Goal: Contribute content: Add original content to the website for others to see

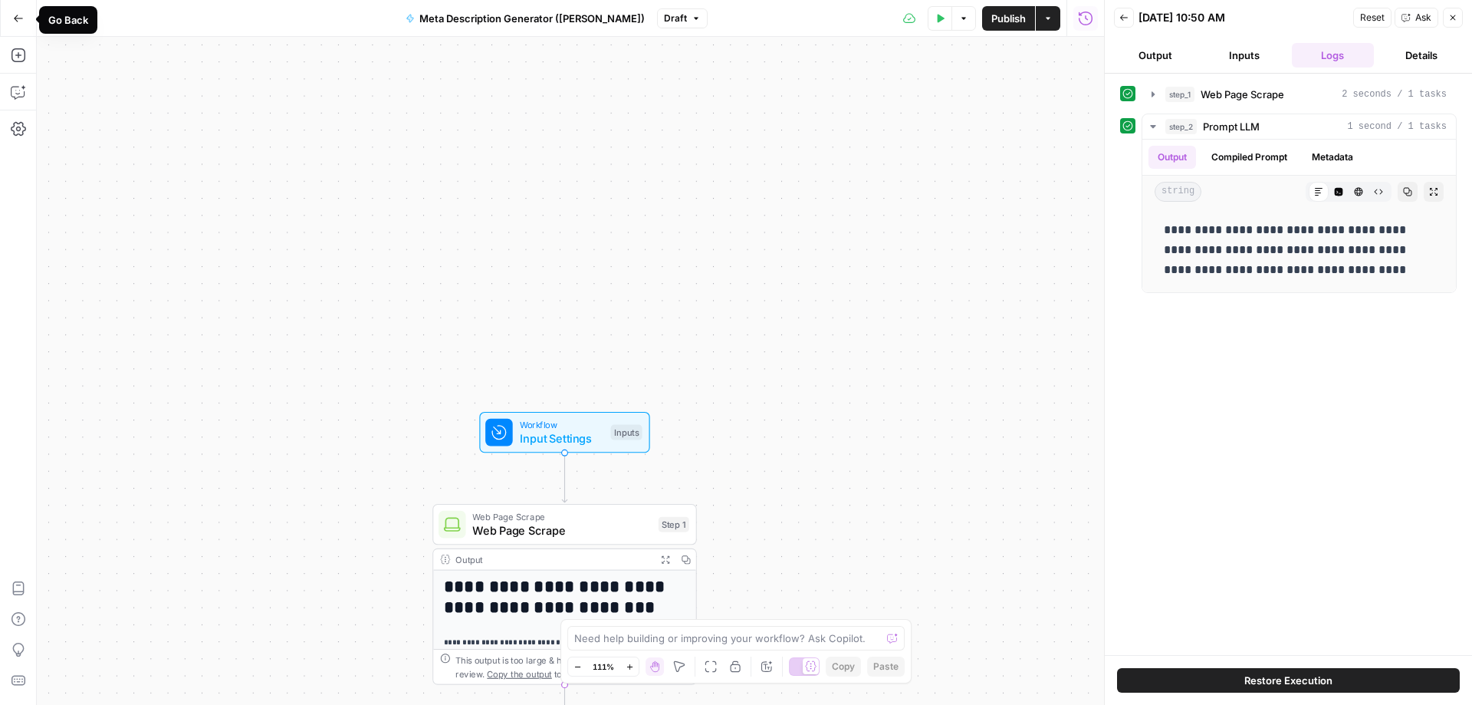
click at [16, 21] on icon "button" at bounding box center [18, 18] width 11 height 11
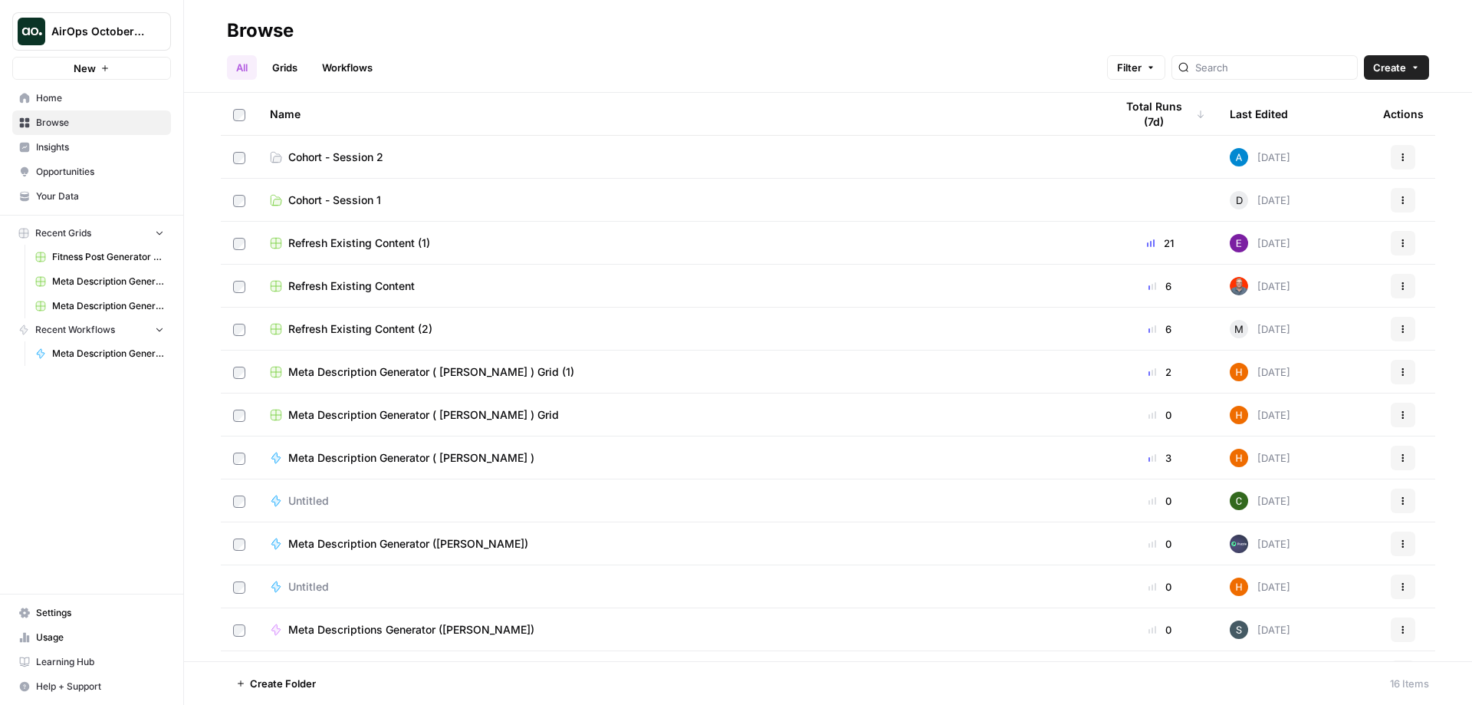
click at [117, 32] on span "AirOps October Cohort" at bounding box center [97, 31] width 93 height 15
click at [129, 113] on span "AirOps October Cohort" at bounding box center [141, 114] width 189 height 15
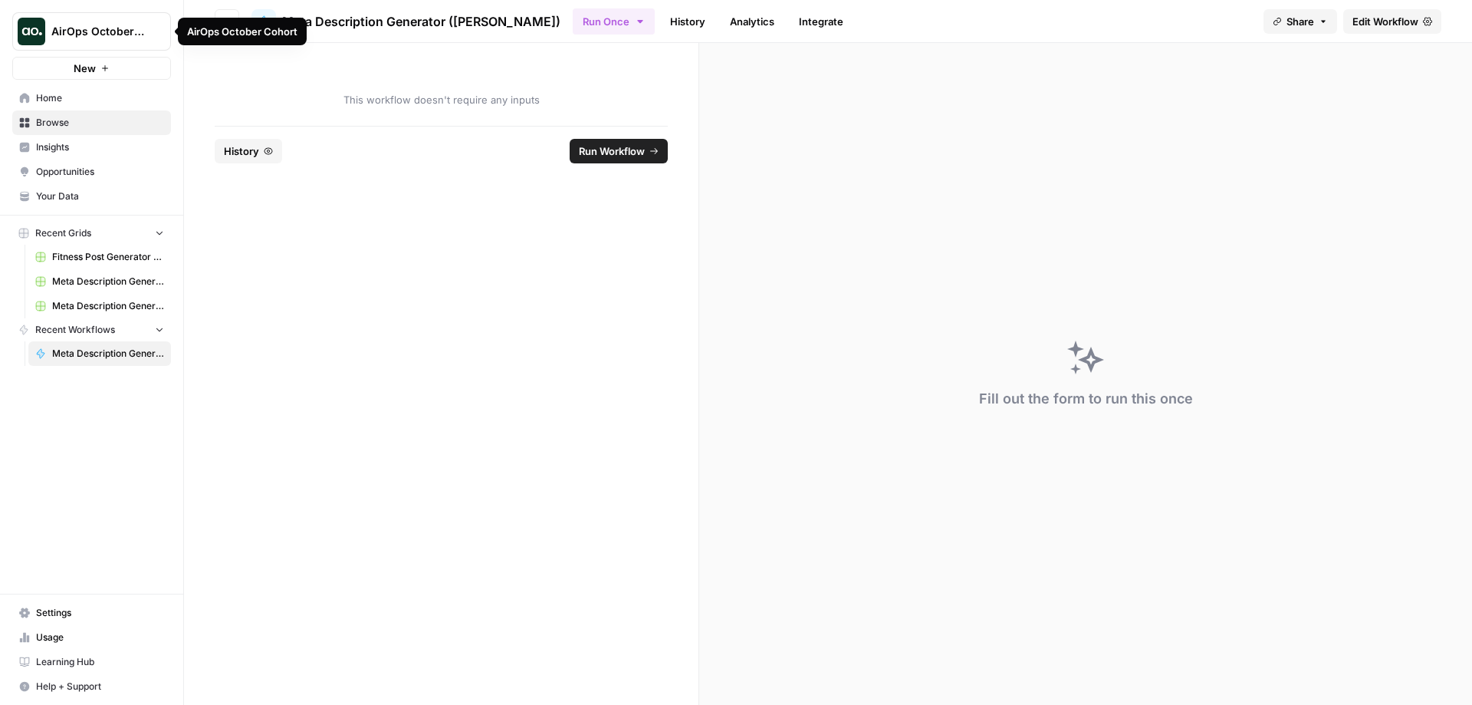
click at [81, 28] on span "AirOps October Cohort" at bounding box center [97, 31] width 93 height 15
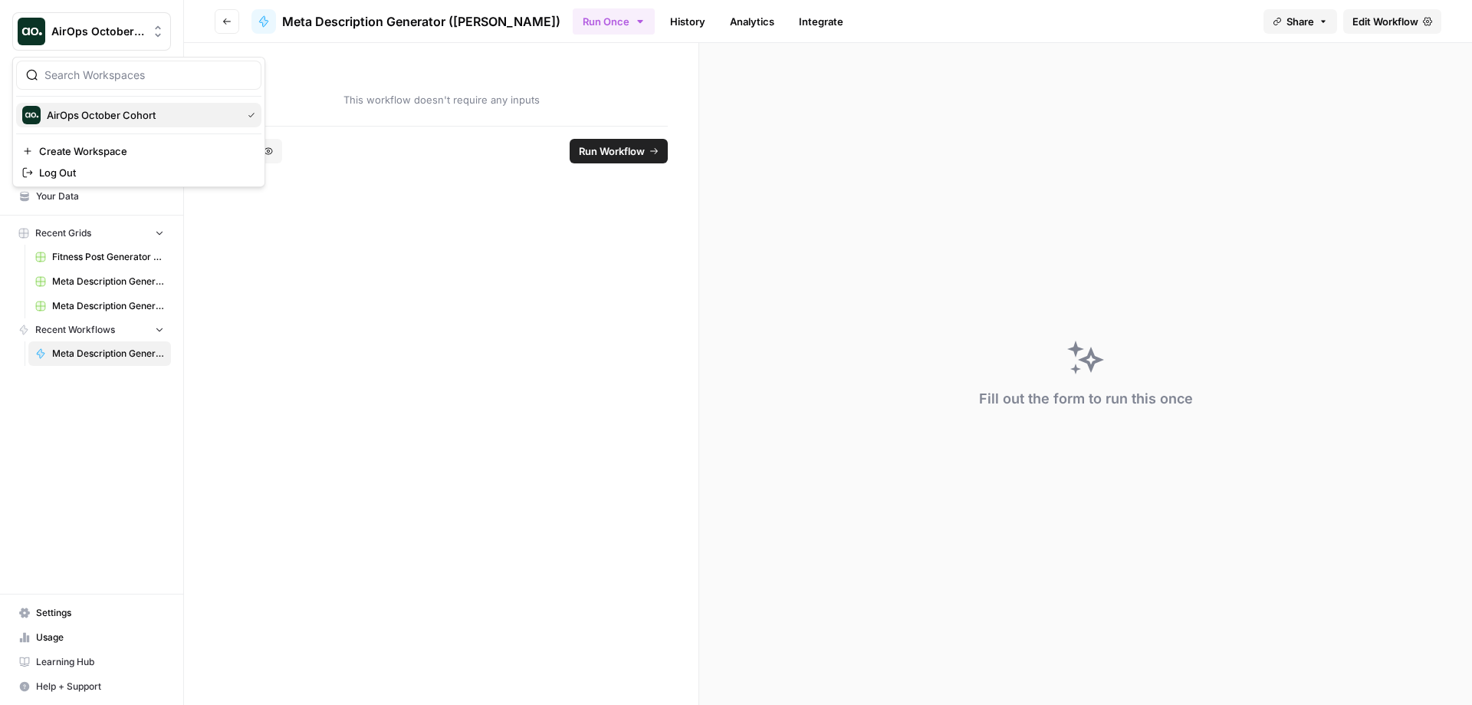
click at [100, 114] on span "AirOps October Cohort" at bounding box center [141, 114] width 189 height 15
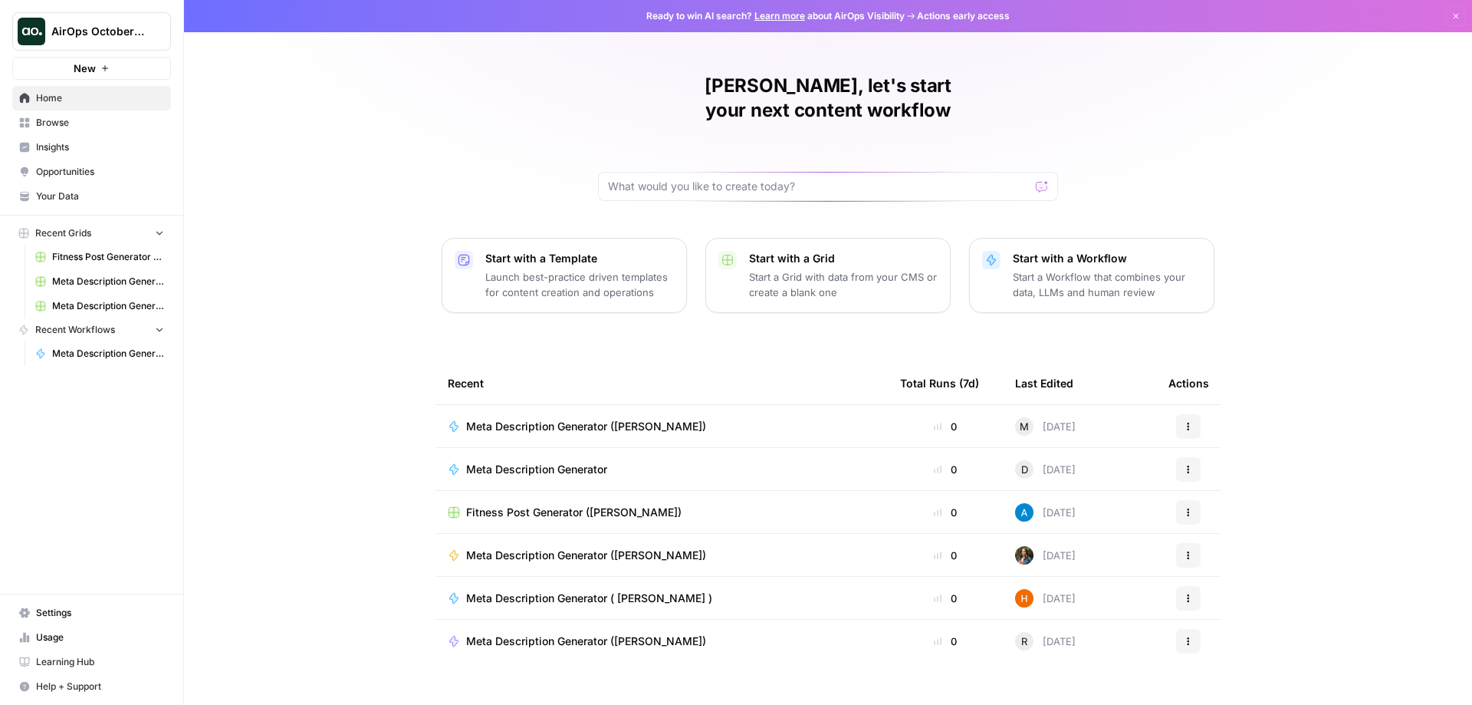
scroll to position [1, 0]
click at [96, 202] on span "Your Data" at bounding box center [100, 196] width 128 height 14
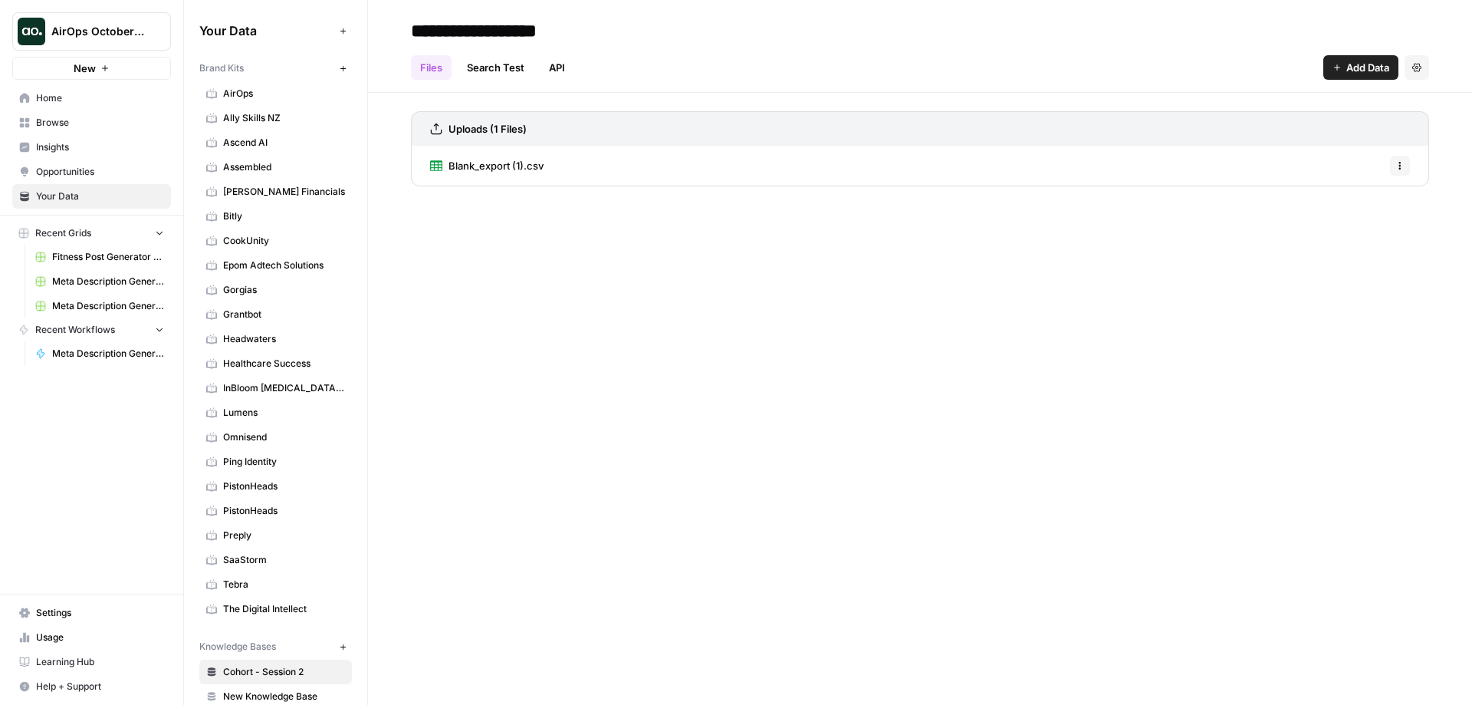
click at [249, 406] on span "Lumens" at bounding box center [284, 413] width 122 height 14
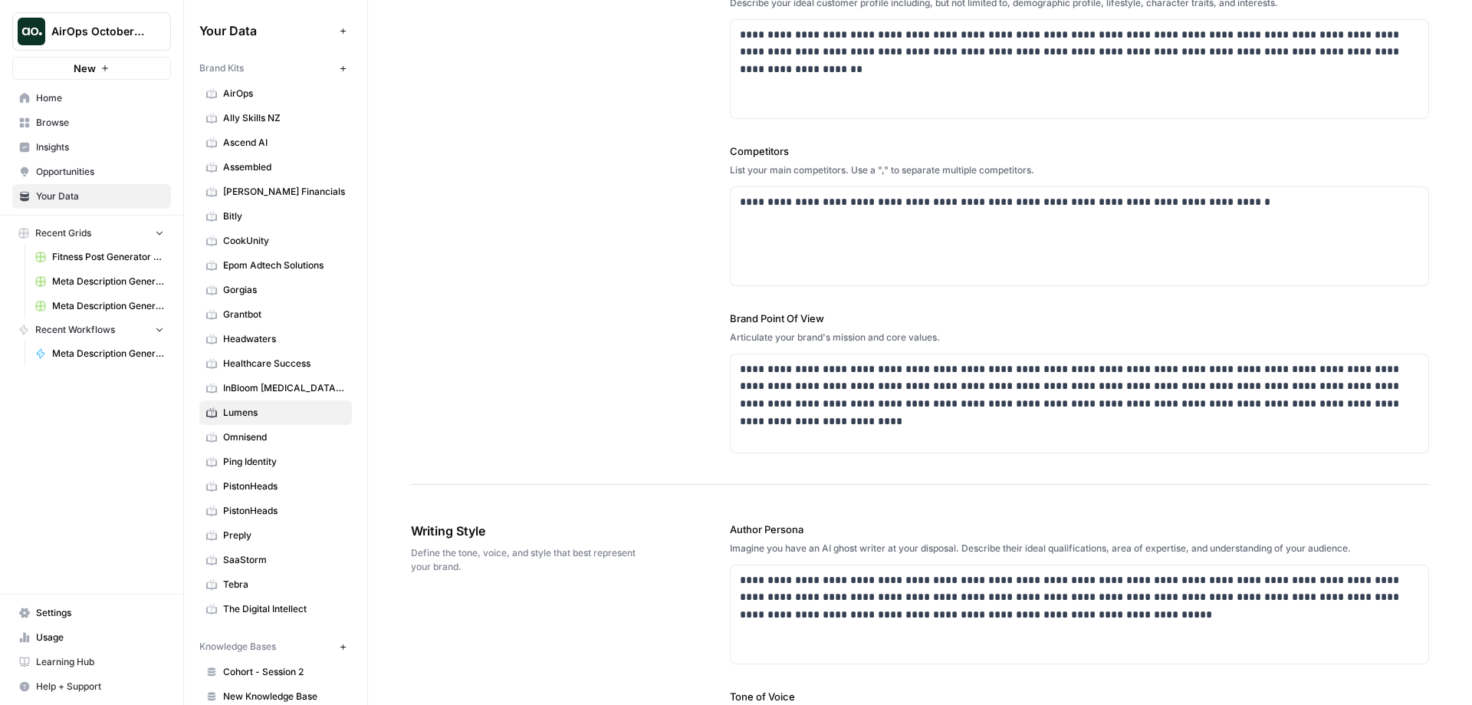
scroll to position [460, 0]
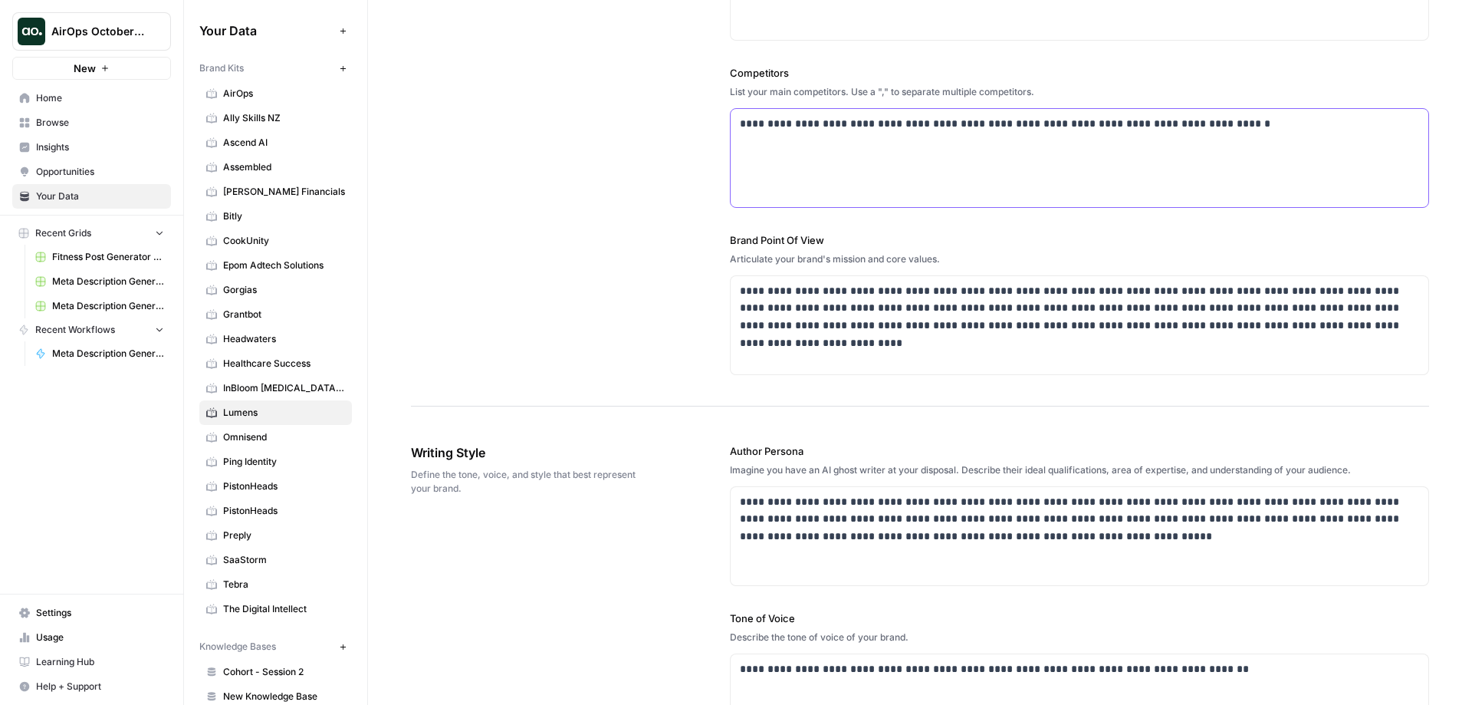
click at [1226, 126] on p "**********" at bounding box center [1075, 124] width 671 height 18
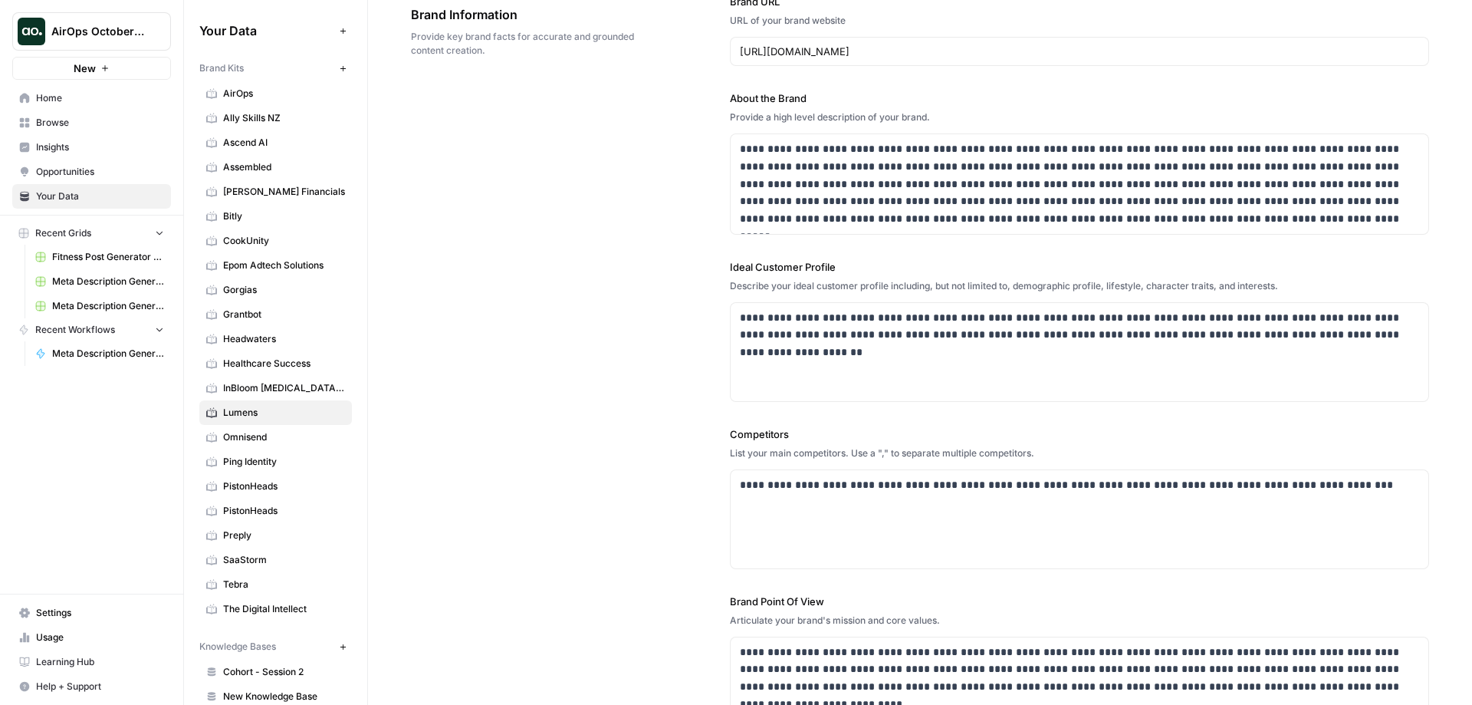
scroll to position [0, 0]
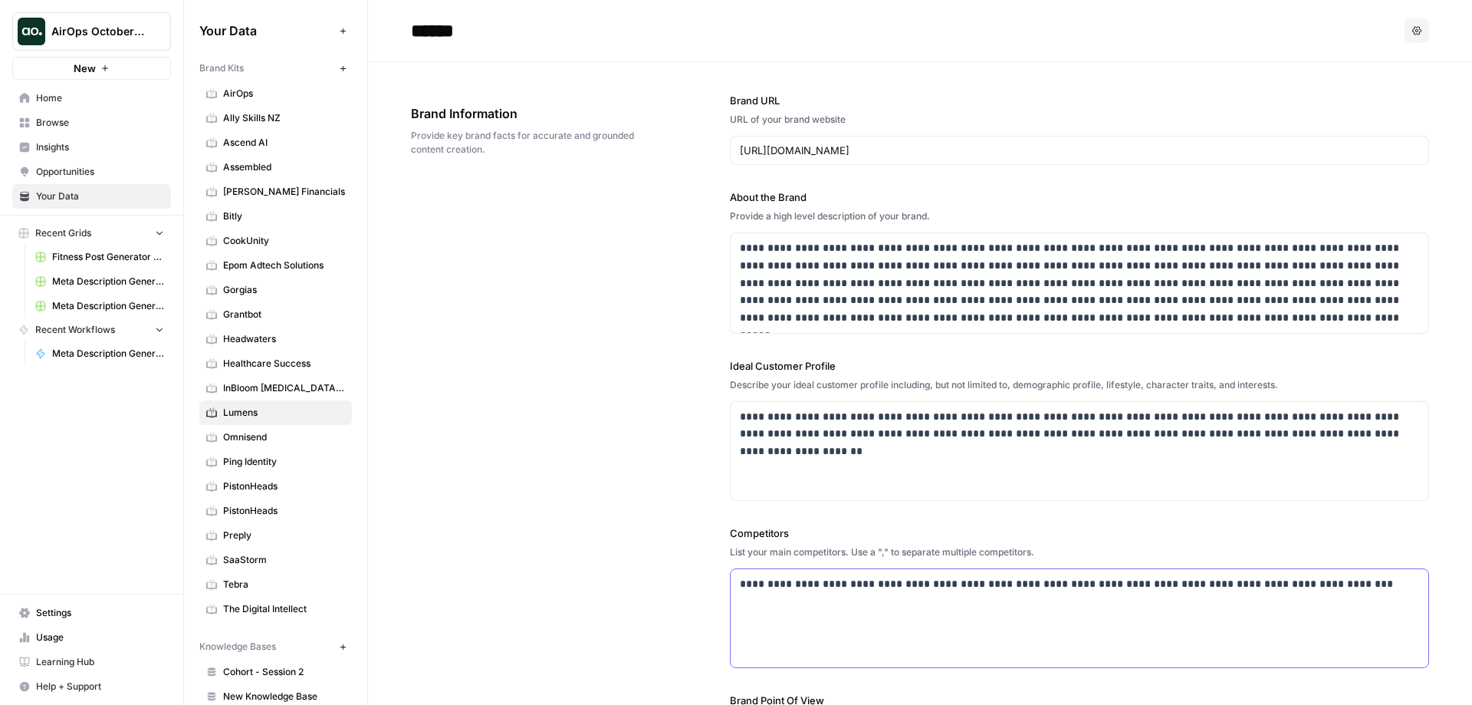
click at [1287, 581] on p "**********" at bounding box center [1075, 584] width 671 height 18
click at [1336, 585] on p "**********" at bounding box center [1075, 584] width 671 height 18
click at [780, 583] on p "**********" at bounding box center [1075, 584] width 671 height 18
drag, startPoint x: 783, startPoint y: 583, endPoint x: 728, endPoint y: 581, distance: 54.5
click at [731, 581] on div "**********" at bounding box center [1080, 618] width 698 height 98
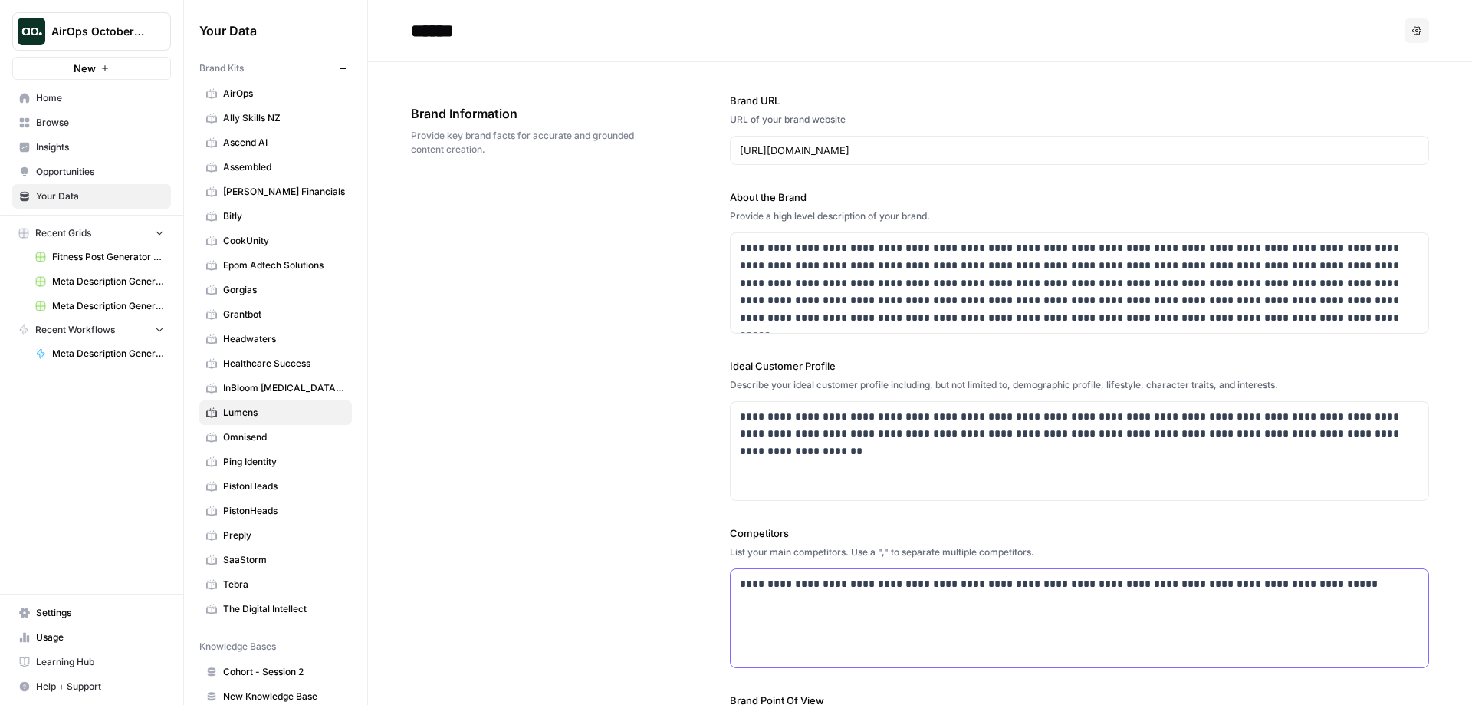
click at [1345, 588] on p "**********" at bounding box center [1075, 584] width 671 height 18
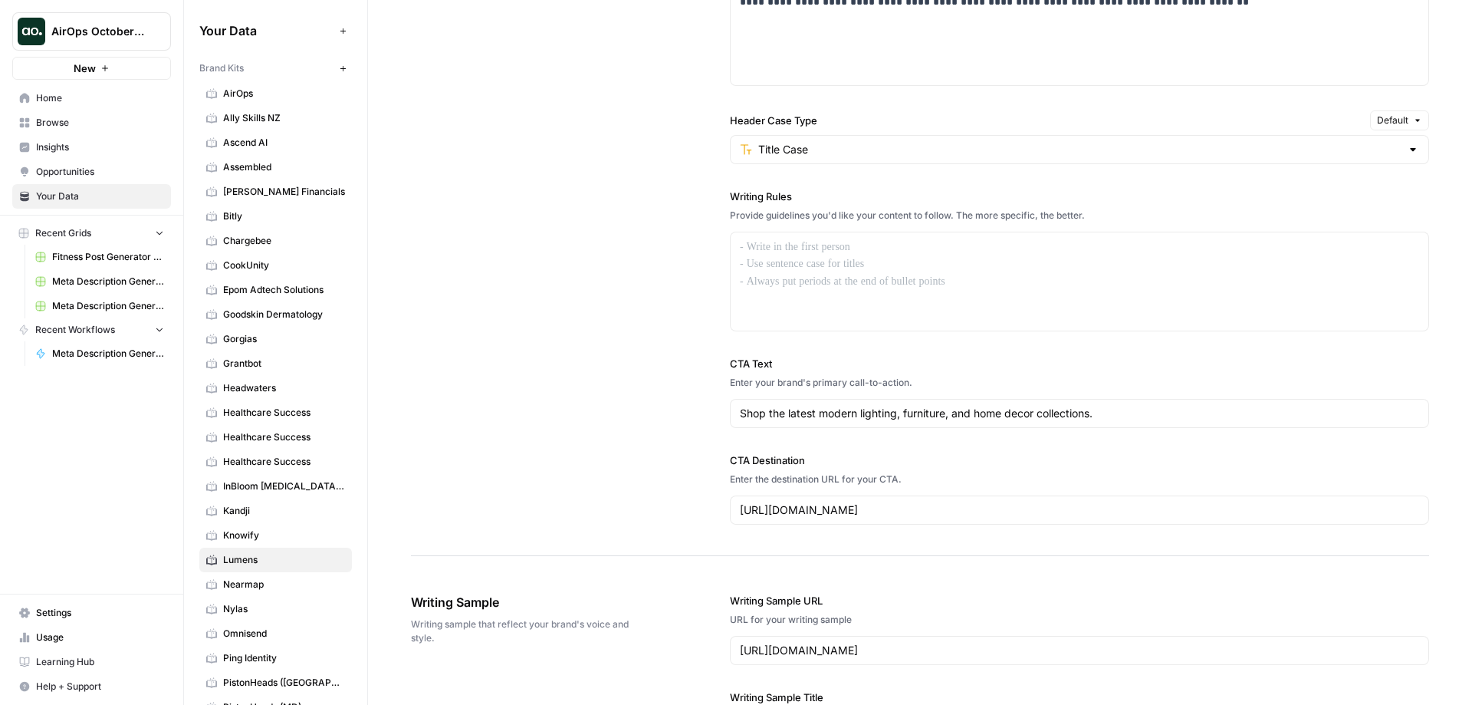
scroll to position [1150, 0]
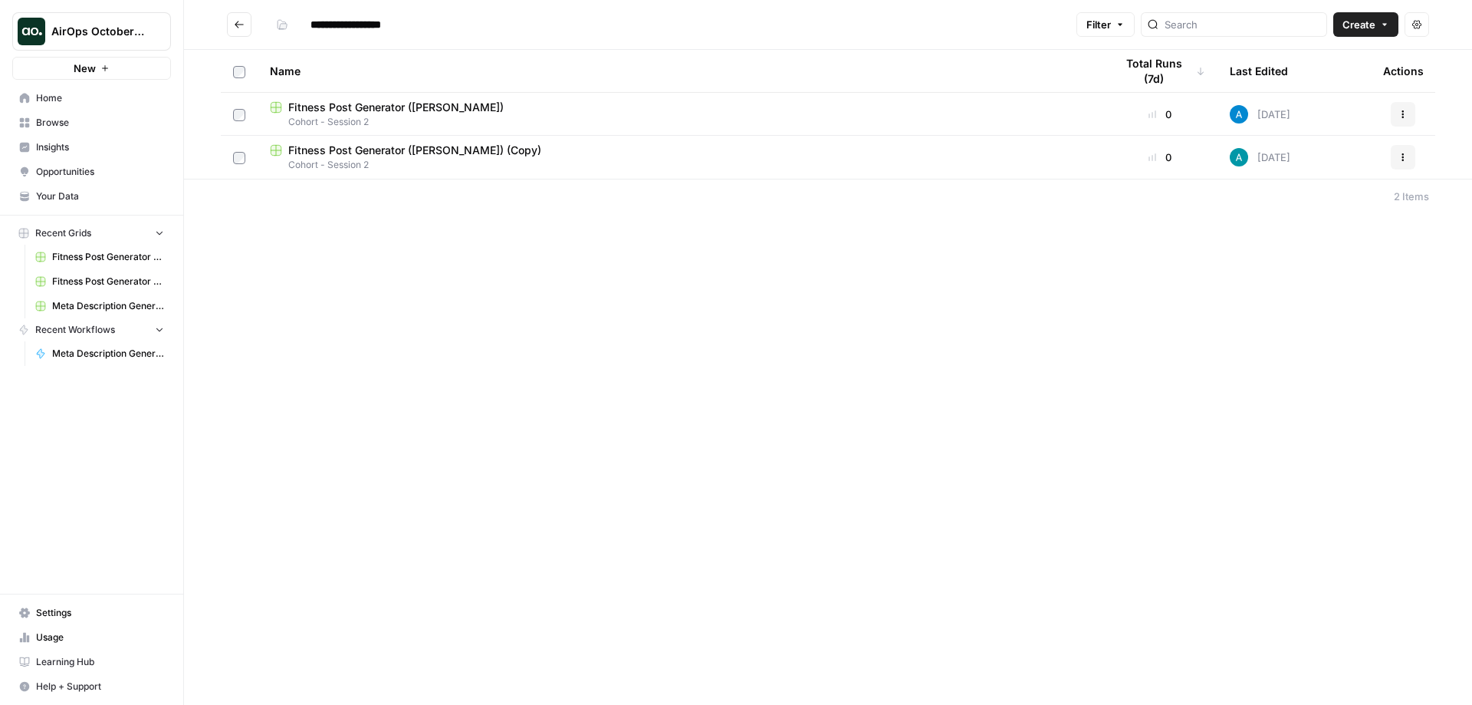
click at [66, 190] on span "Your Data" at bounding box center [100, 196] width 128 height 14
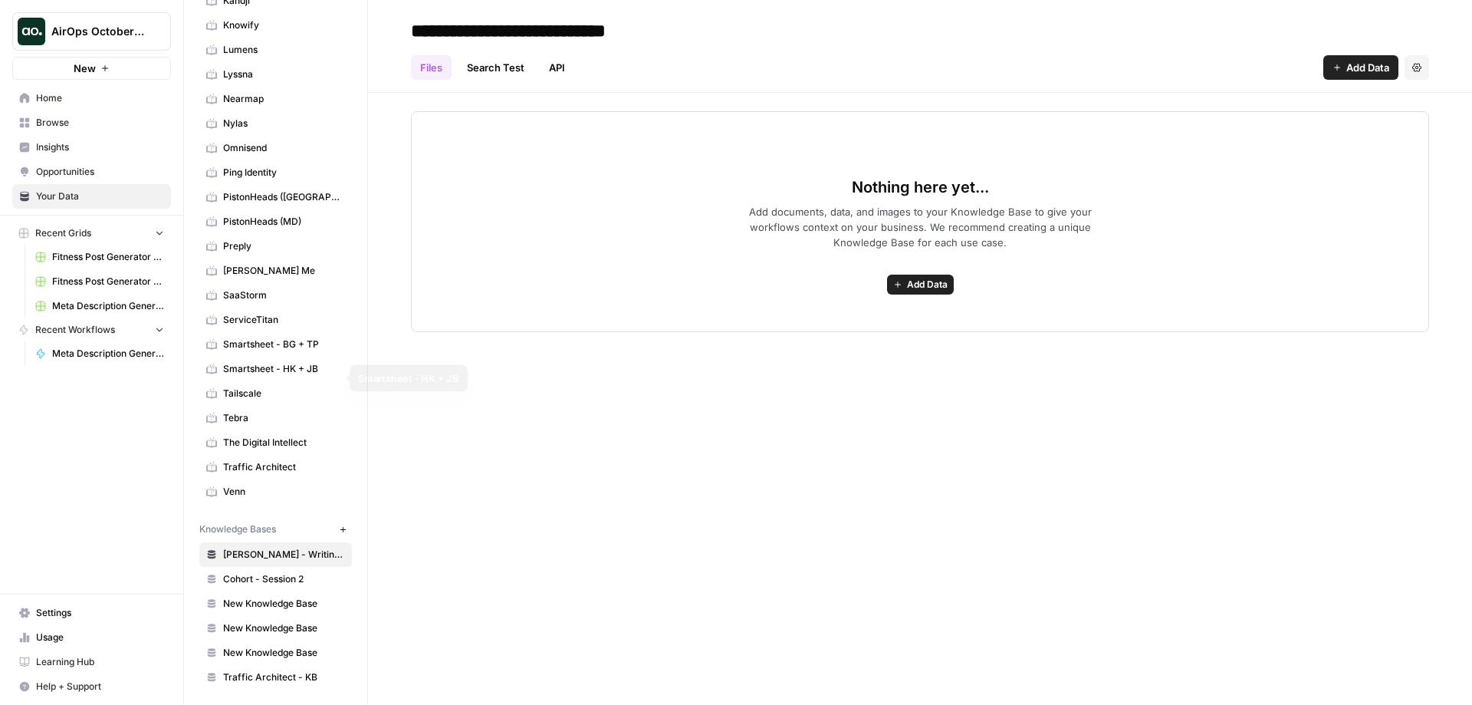
scroll to position [562, 0]
click at [288, 574] on span "Cohort - Session 2" at bounding box center [284, 576] width 122 height 14
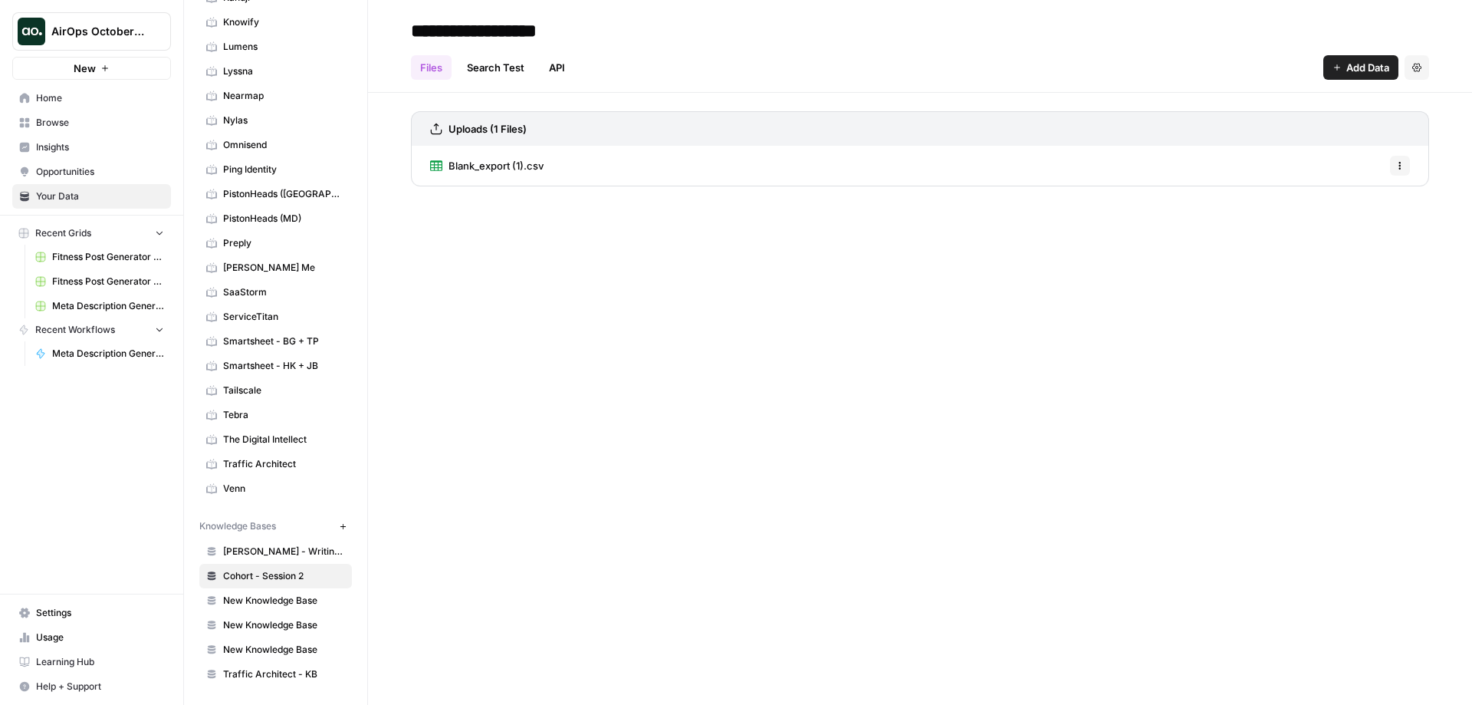
click at [489, 163] on span "Blank_export (1).csv" at bounding box center [496, 165] width 95 height 15
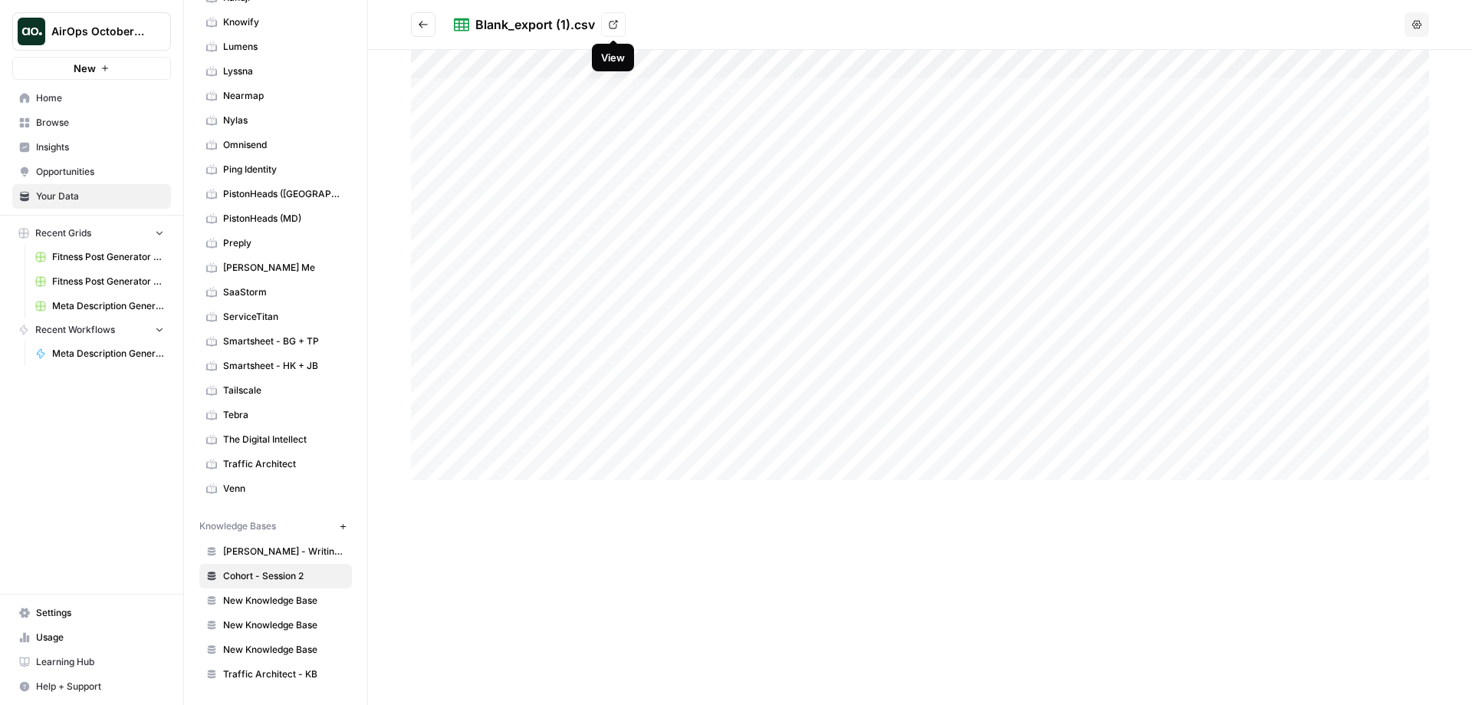
click at [613, 21] on icon at bounding box center [614, 25] width 8 height 8
click at [420, 20] on icon "Go back" at bounding box center [423, 24] width 11 height 11
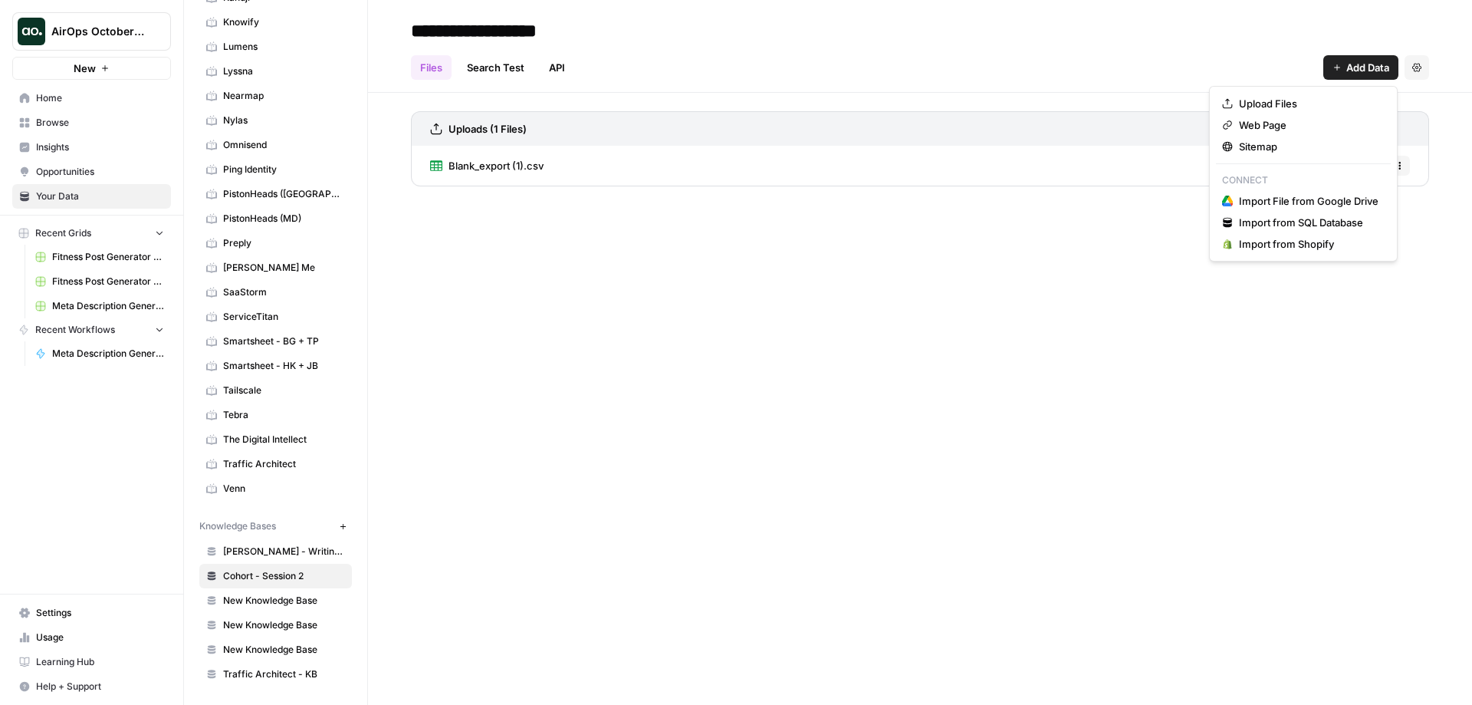
click at [1361, 62] on span "Add Data" at bounding box center [1367, 67] width 43 height 15
click at [887, 335] on div "**********" at bounding box center [920, 352] width 1104 height 705
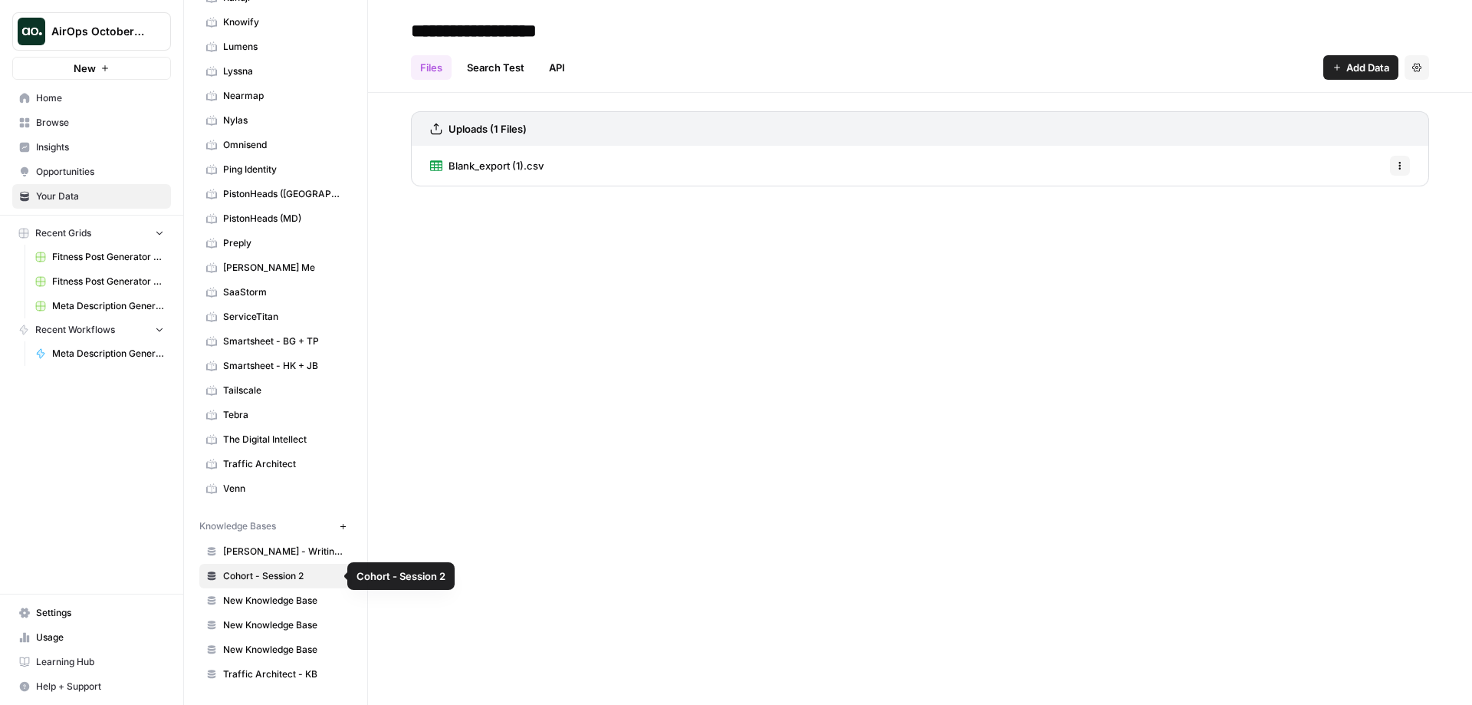
click at [283, 574] on span "Cohort - Session 2" at bounding box center [284, 576] width 122 height 14
click at [1353, 70] on span "Add Data" at bounding box center [1367, 67] width 43 height 15
click at [1076, 274] on div "**********" at bounding box center [920, 352] width 1104 height 705
click at [482, 64] on link "Search Test" at bounding box center [496, 67] width 76 height 25
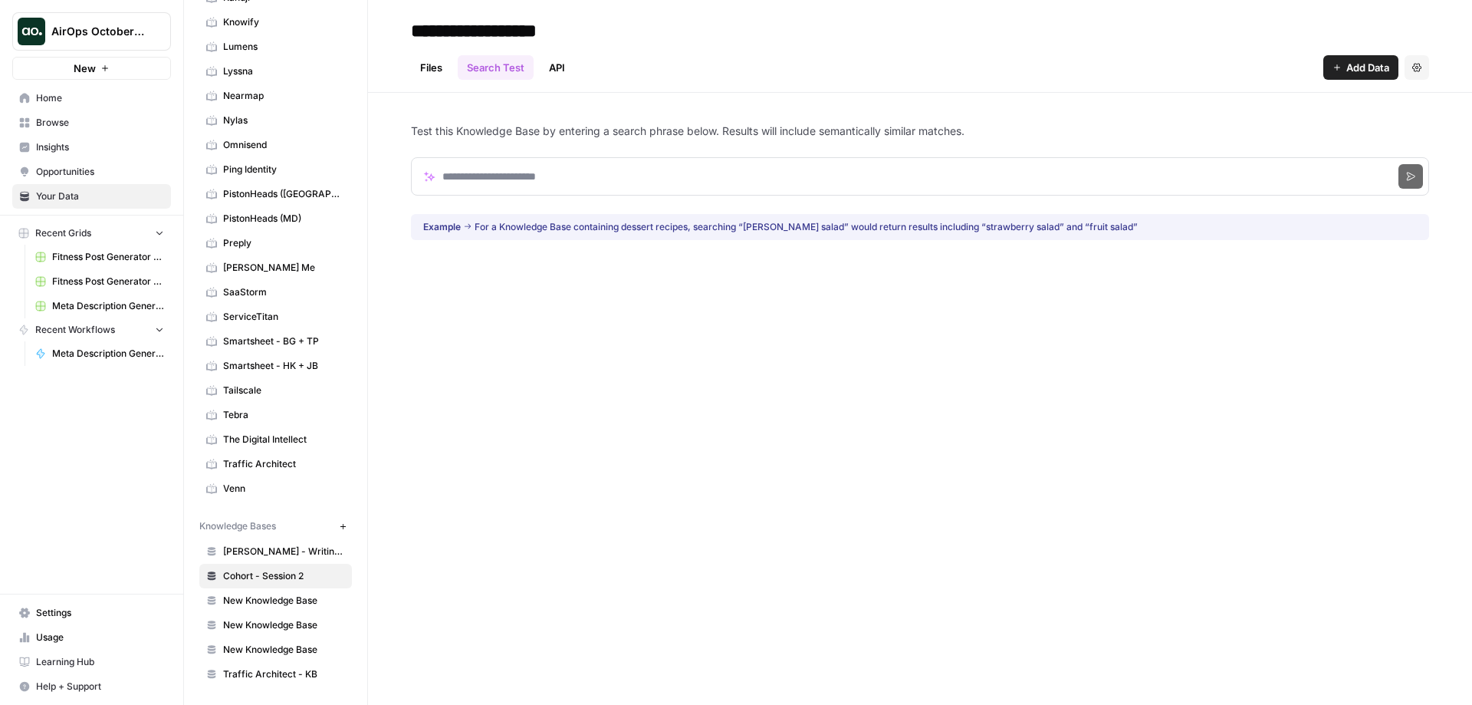
click at [432, 61] on link "Files" at bounding box center [431, 67] width 41 height 25
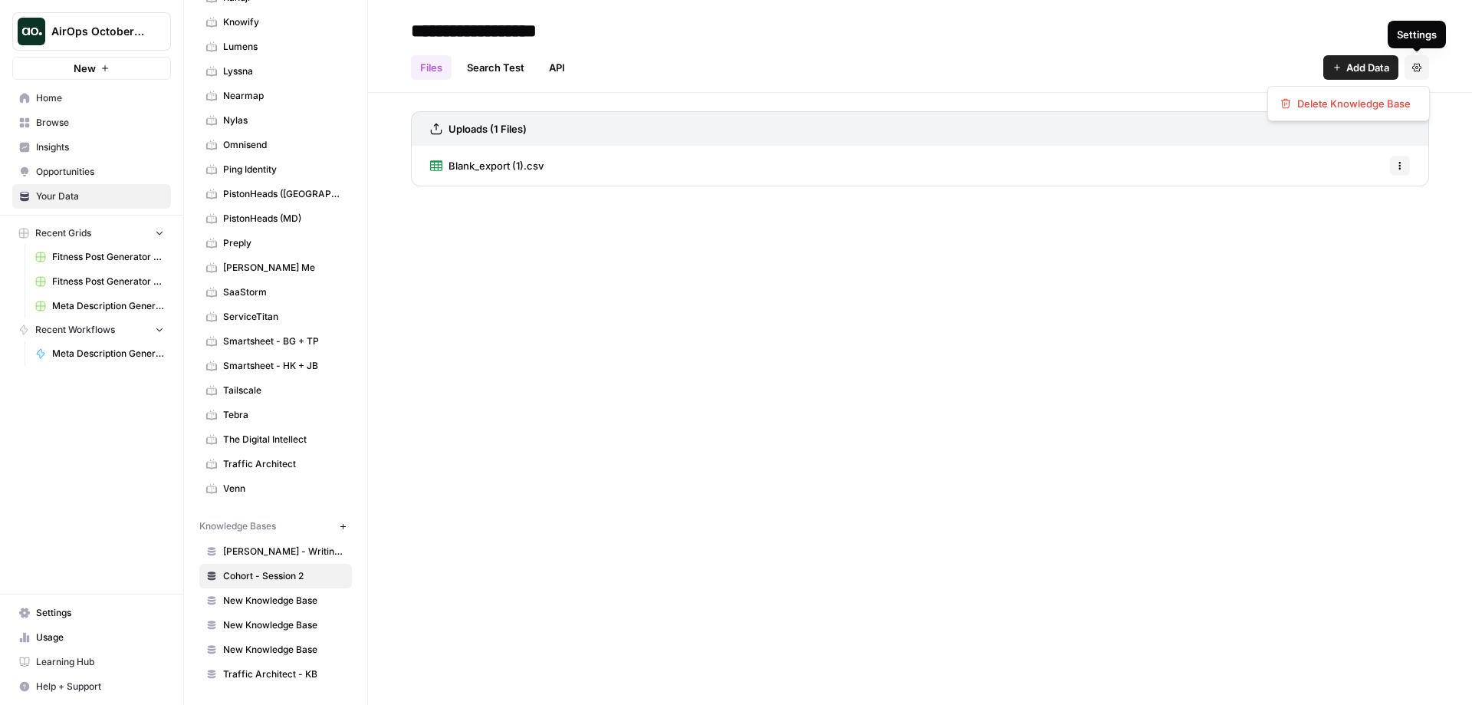
click at [1421, 65] on icon "button" at bounding box center [1416, 67] width 9 height 9
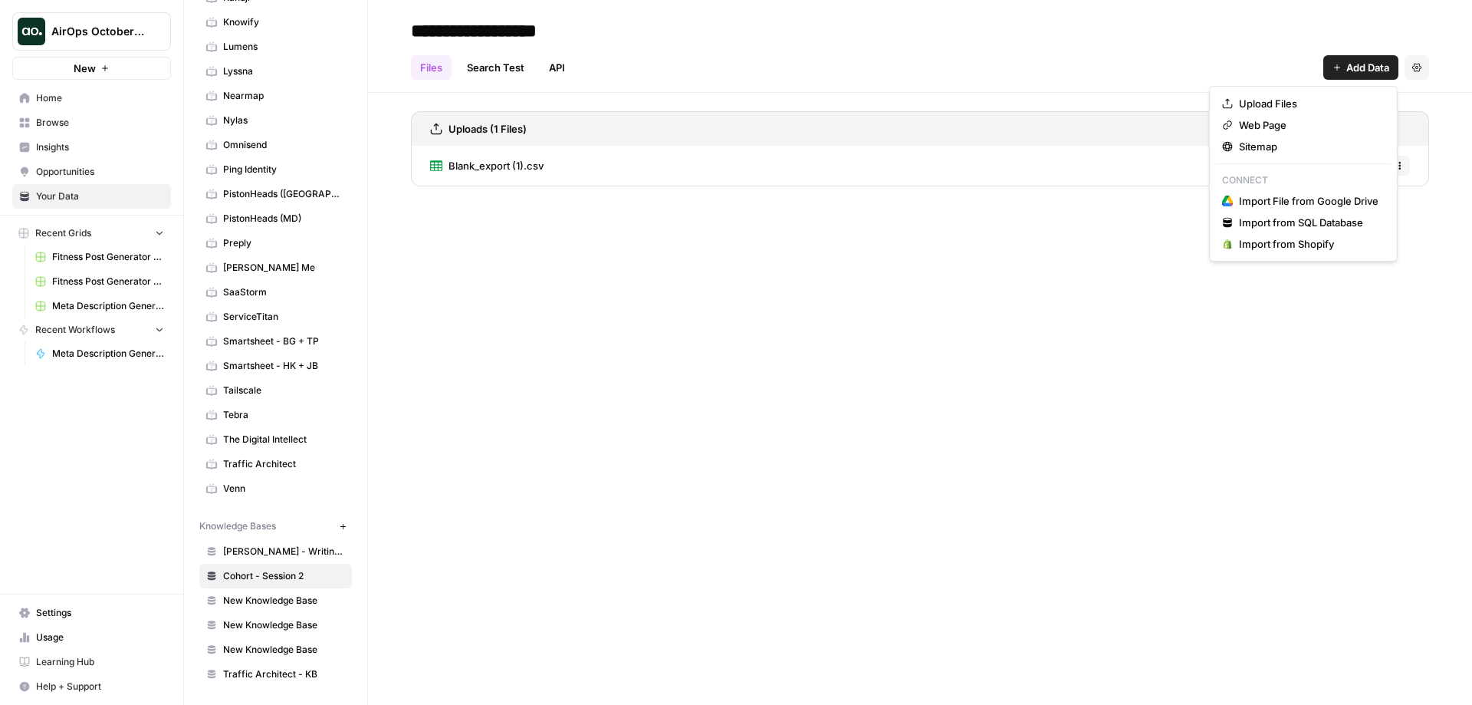
click at [1364, 65] on span "Add Data" at bounding box center [1367, 67] width 43 height 15
click at [1289, 102] on span "Upload Files" at bounding box center [1309, 103] width 140 height 15
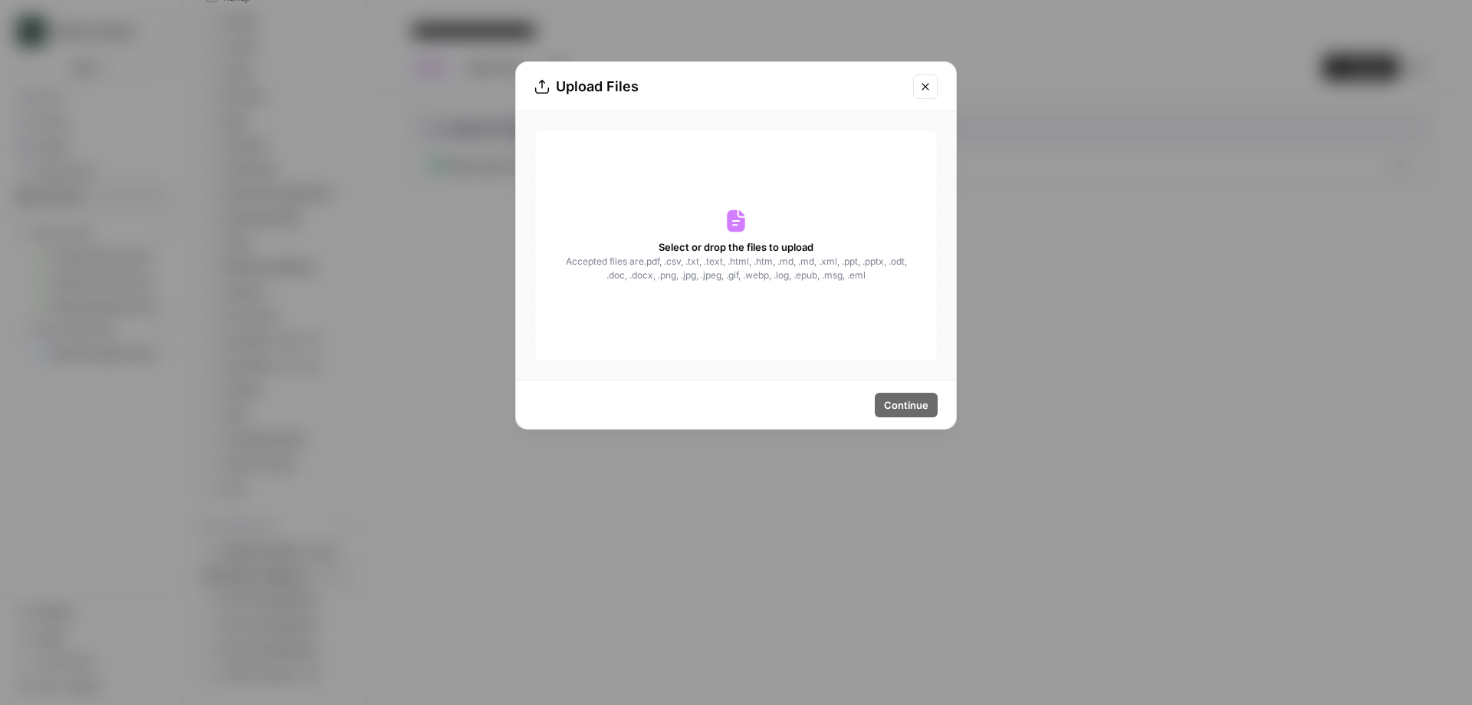
click at [739, 272] on span "Accepted files are .pdf, .csv, .txt, .text, .html, .htm, .md, .md, .xml, .ppt, …" at bounding box center [735, 269] width 343 height 28
click at [920, 86] on icon "Close modal" at bounding box center [925, 87] width 12 height 12
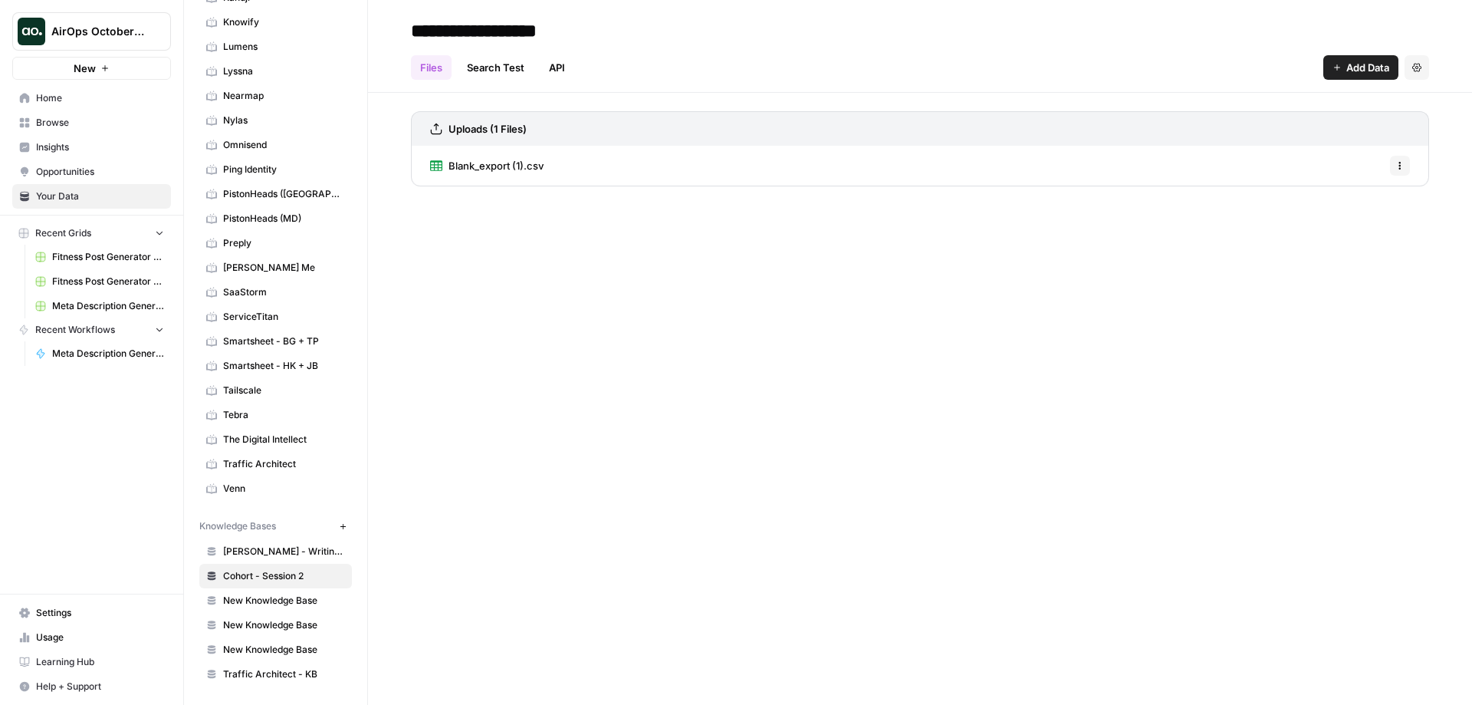
click at [281, 574] on span "Cohort - Session 2" at bounding box center [284, 576] width 122 height 14
click at [266, 574] on span "Cohort - Session 2" at bounding box center [284, 576] width 122 height 14
drag, startPoint x: 263, startPoint y: 574, endPoint x: 672, endPoint y: 528, distance: 411.3
click at [672, 528] on div "**********" at bounding box center [920, 352] width 1104 height 705
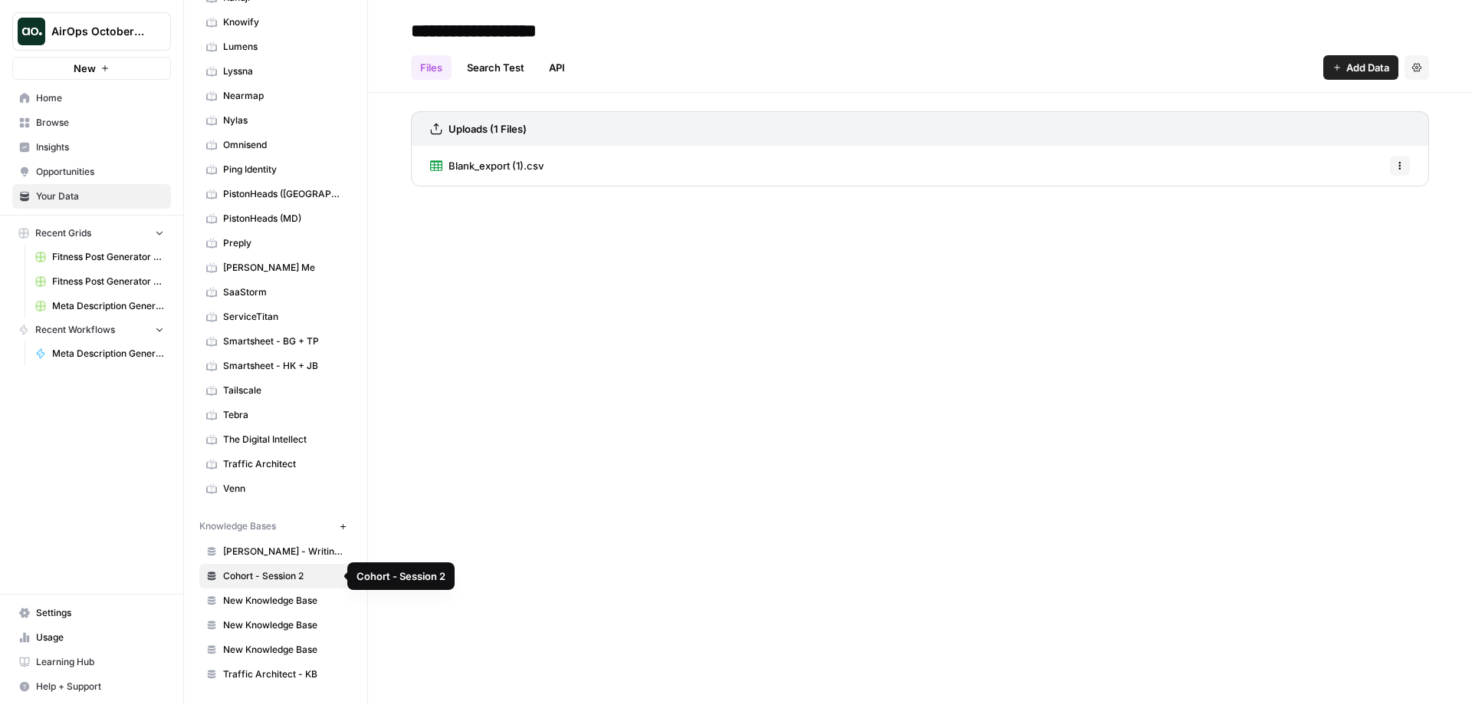
click at [256, 574] on span "Cohort - Session 2" at bounding box center [284, 576] width 122 height 14
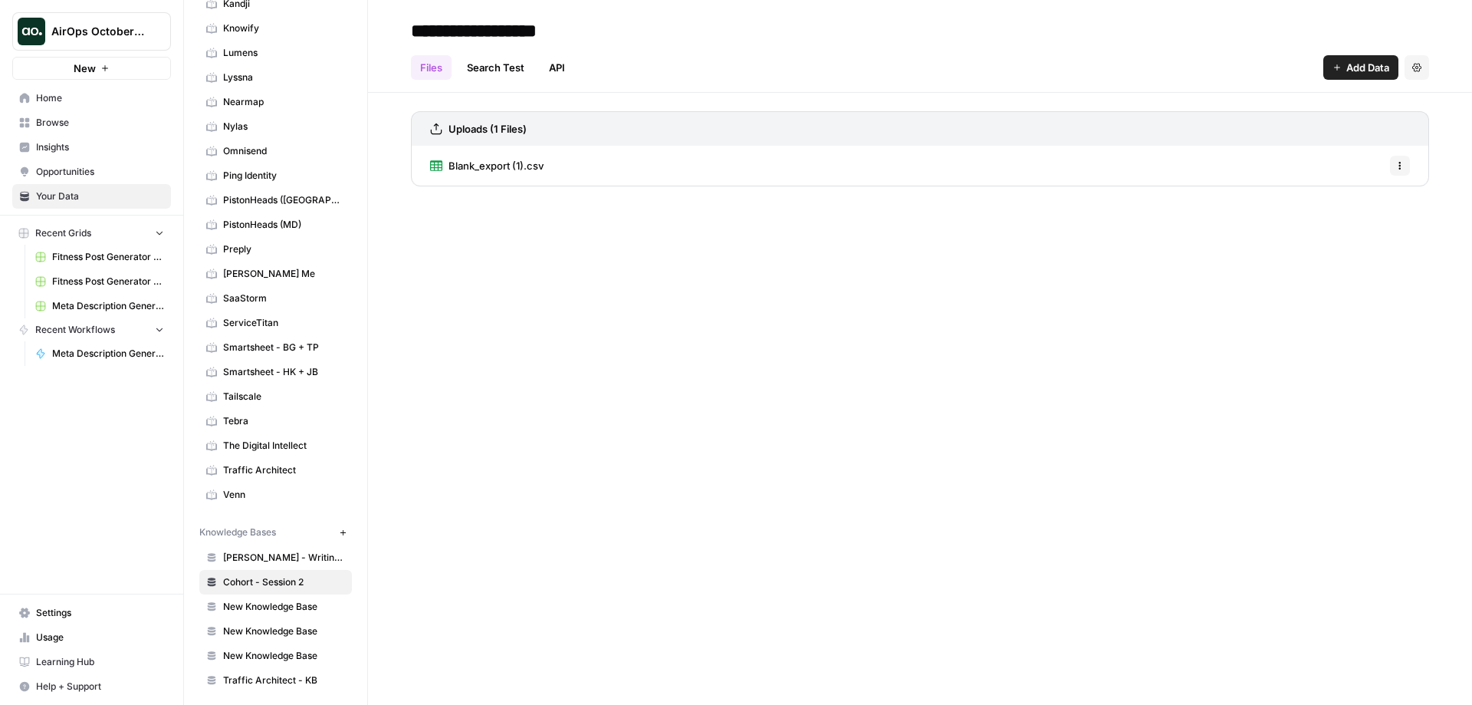
scroll to position [562, 0]
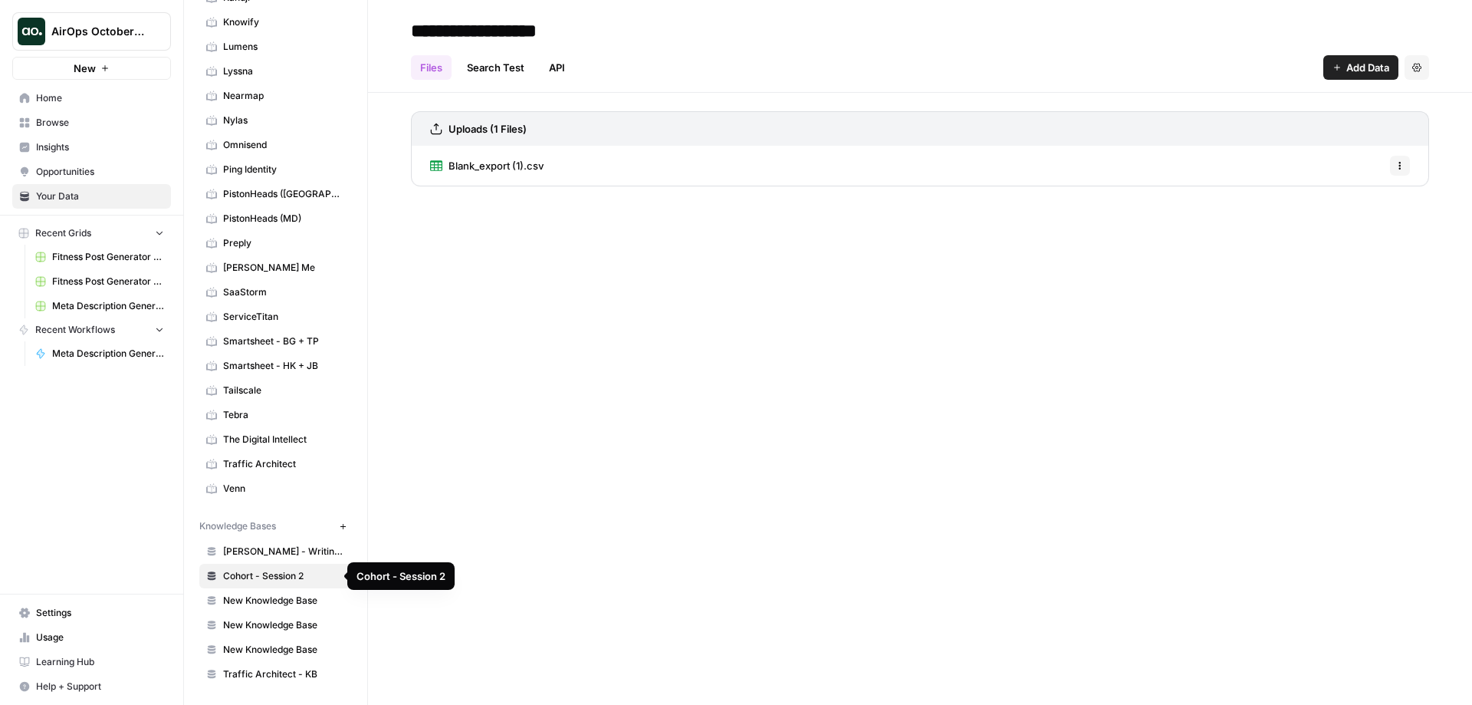
click at [271, 574] on span "Cohort - Session 2" at bounding box center [284, 576] width 122 height 14
click at [433, 64] on link "Files" at bounding box center [431, 67] width 41 height 25
click at [1401, 209] on icon "button" at bounding box center [1399, 206] width 9 height 9
click at [1181, 268] on div "**********" at bounding box center [920, 352] width 1104 height 705
click at [1398, 169] on icon "button" at bounding box center [1399, 165] width 9 height 9
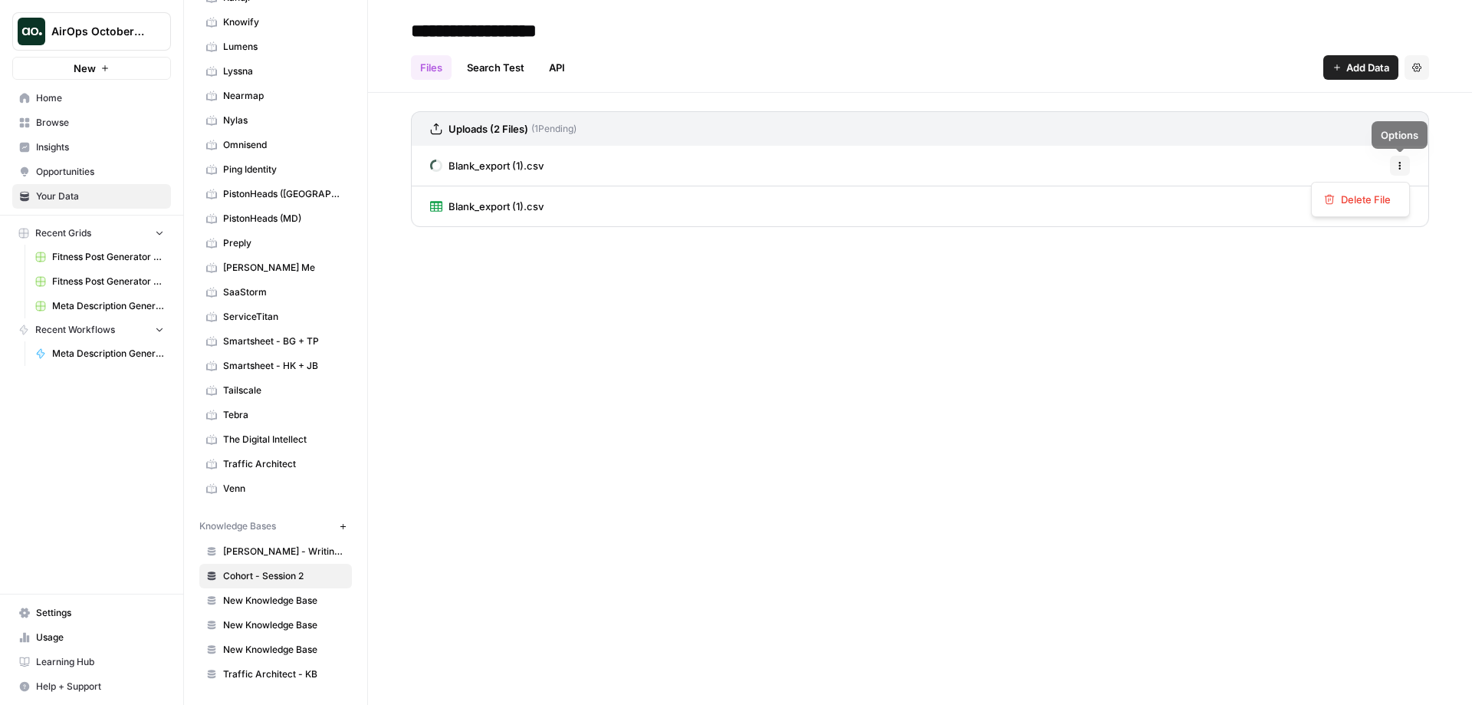
click at [1094, 248] on div "**********" at bounding box center [920, 352] width 1104 height 705
click at [1403, 203] on icon "button" at bounding box center [1399, 206] width 9 height 9
click at [1368, 245] on span "Delete File" at bounding box center [1366, 239] width 50 height 15
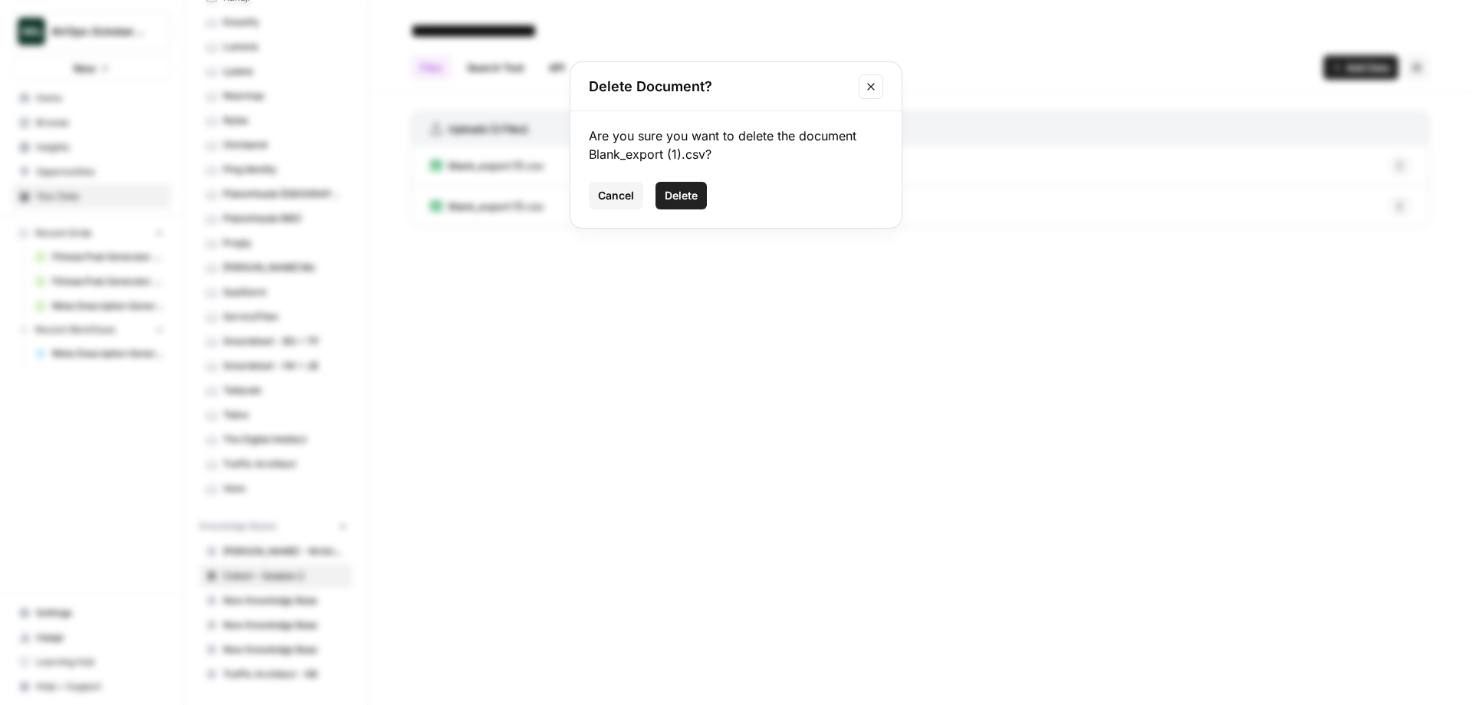
click at [695, 193] on span "Delete" at bounding box center [681, 195] width 33 height 15
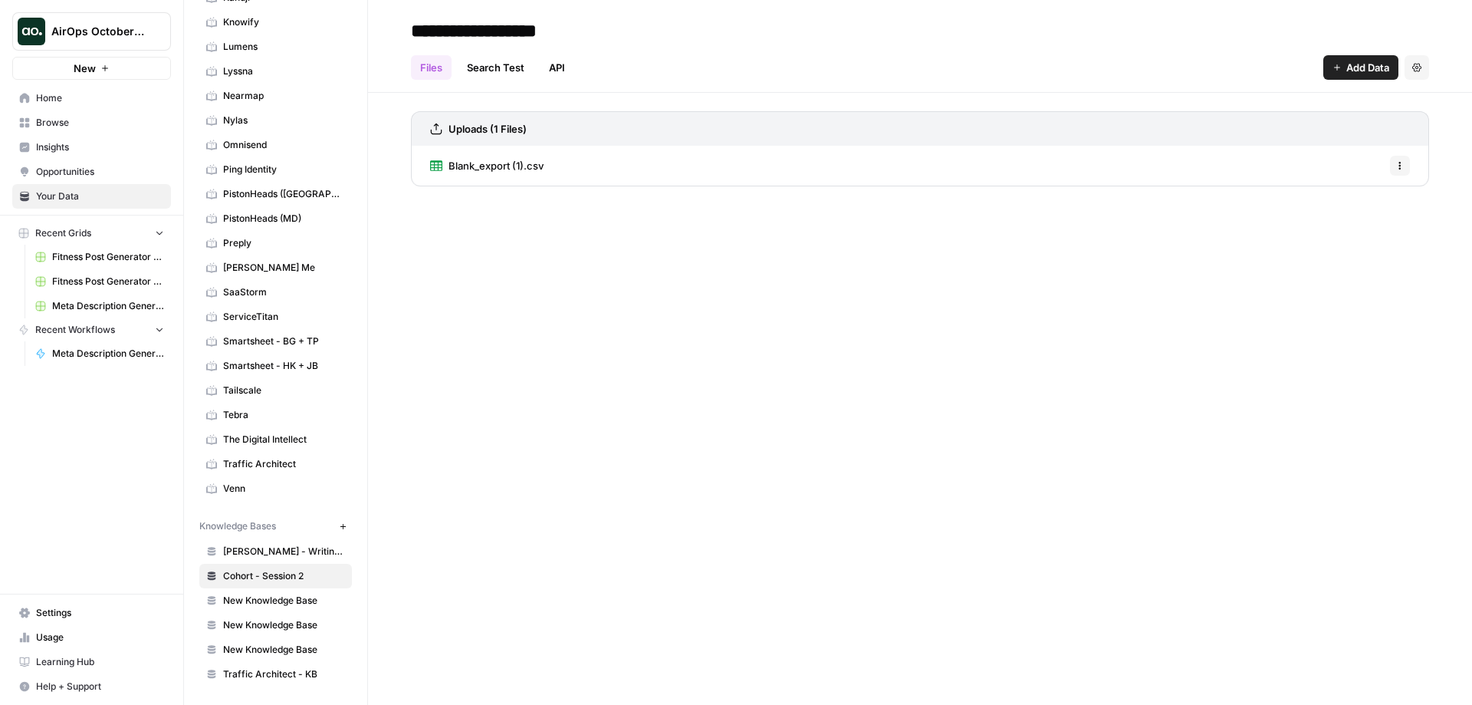
drag, startPoint x: 1136, startPoint y: 172, endPoint x: 945, endPoint y: 314, distance: 237.7
click at [945, 314] on div "**********" at bounding box center [920, 352] width 1104 height 705
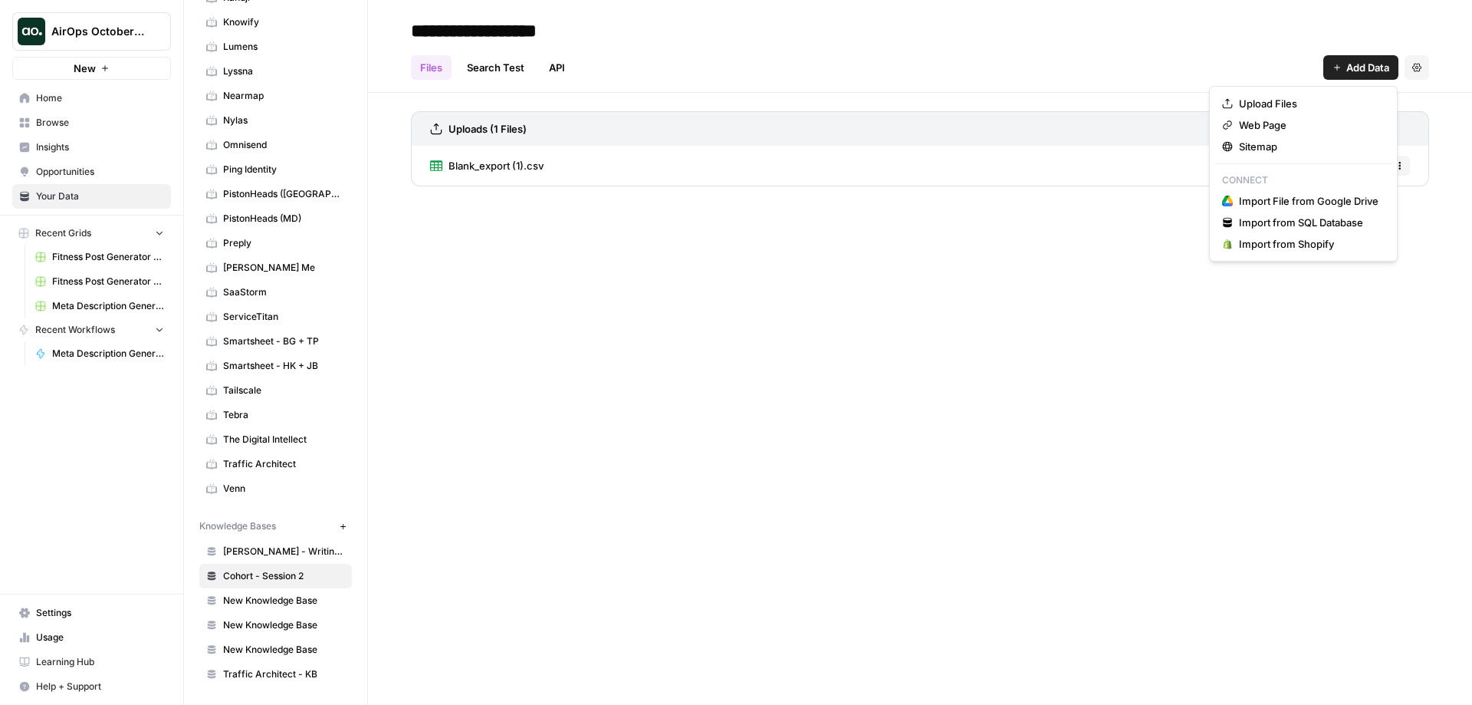
click at [1369, 68] on span "Add Data" at bounding box center [1367, 67] width 43 height 15
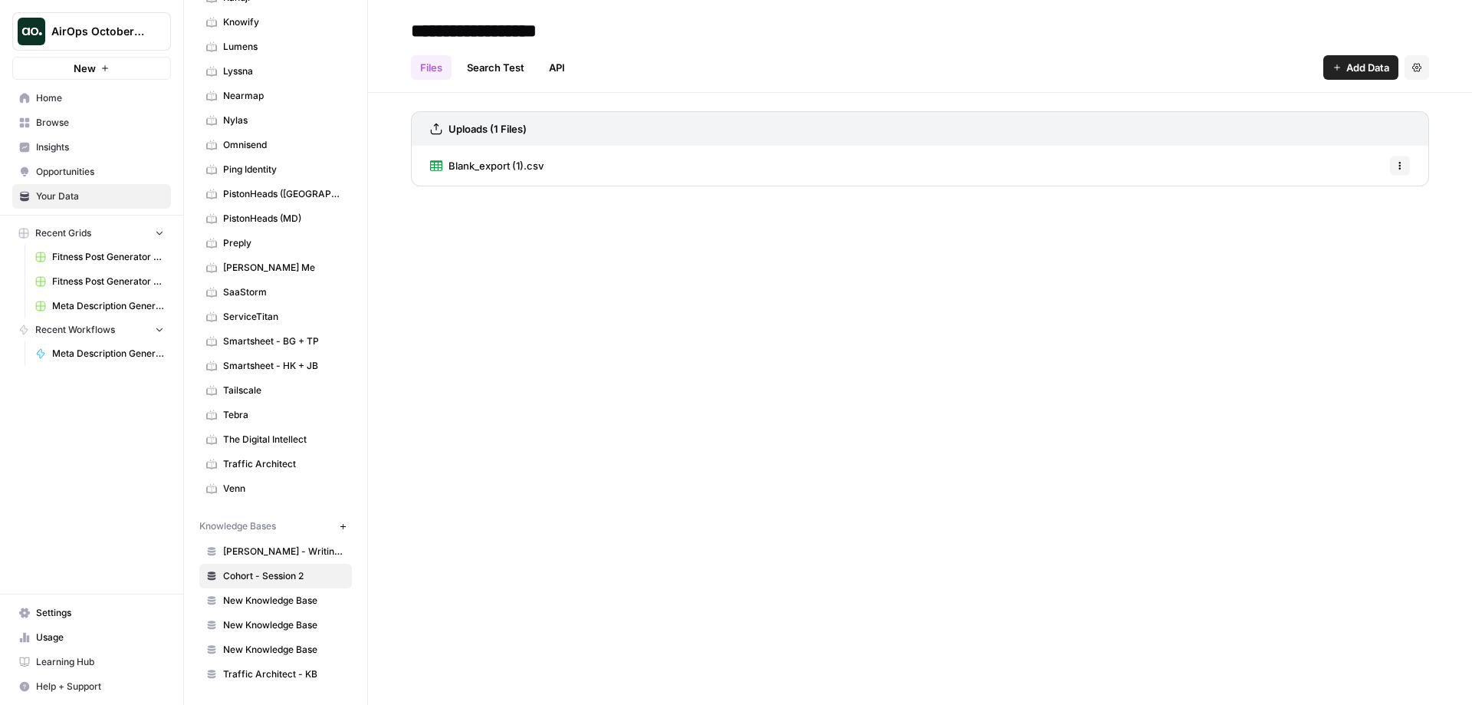
drag, startPoint x: 821, startPoint y: 406, endPoint x: 849, endPoint y: 380, distance: 38.0
click at [823, 399] on div "**********" at bounding box center [920, 352] width 1104 height 705
click at [1349, 66] on span "Add Data" at bounding box center [1367, 67] width 43 height 15
click at [819, 248] on div "**********" at bounding box center [920, 352] width 1104 height 705
click at [491, 61] on link "Search Test" at bounding box center [496, 67] width 76 height 25
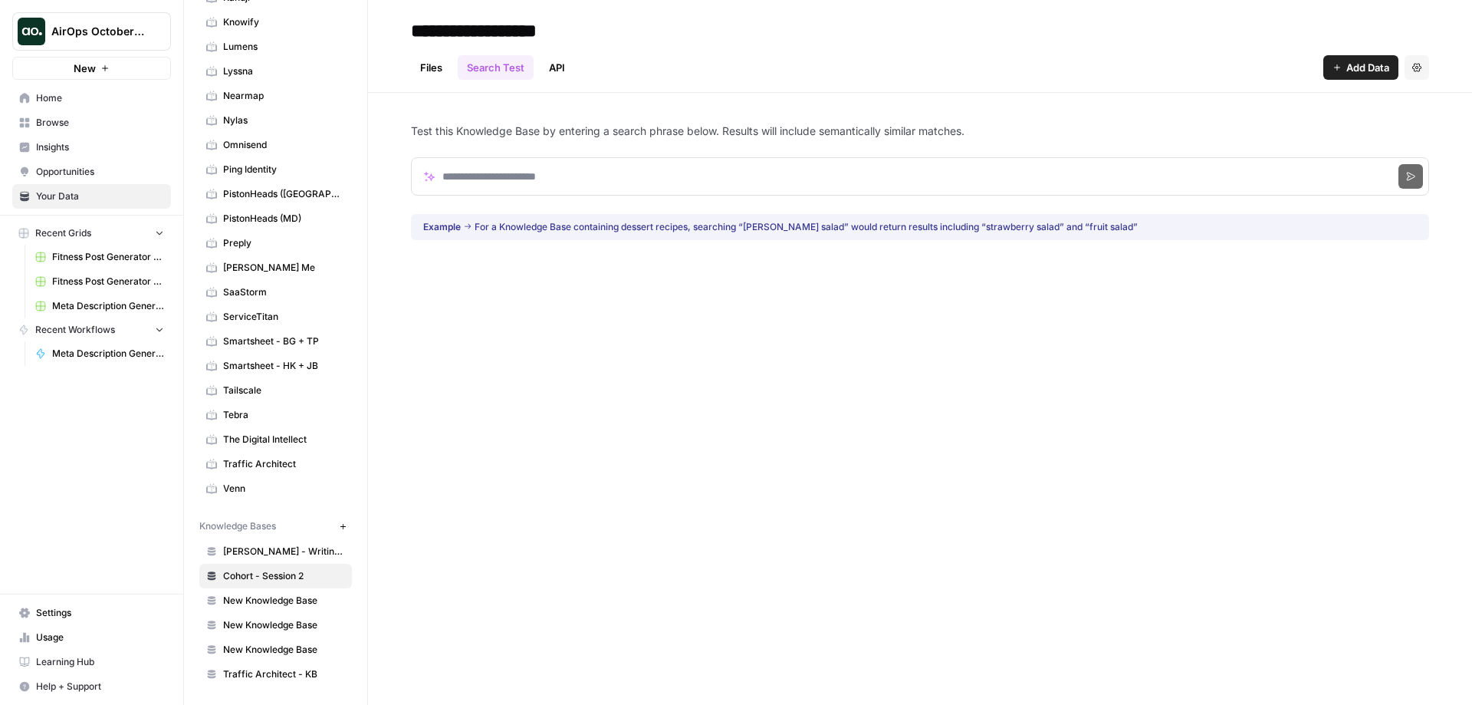
click at [1368, 61] on span "Add Data" at bounding box center [1367, 67] width 43 height 15
click at [696, 307] on div "**********" at bounding box center [920, 352] width 1104 height 705
click at [559, 69] on link "API" at bounding box center [557, 67] width 35 height 25
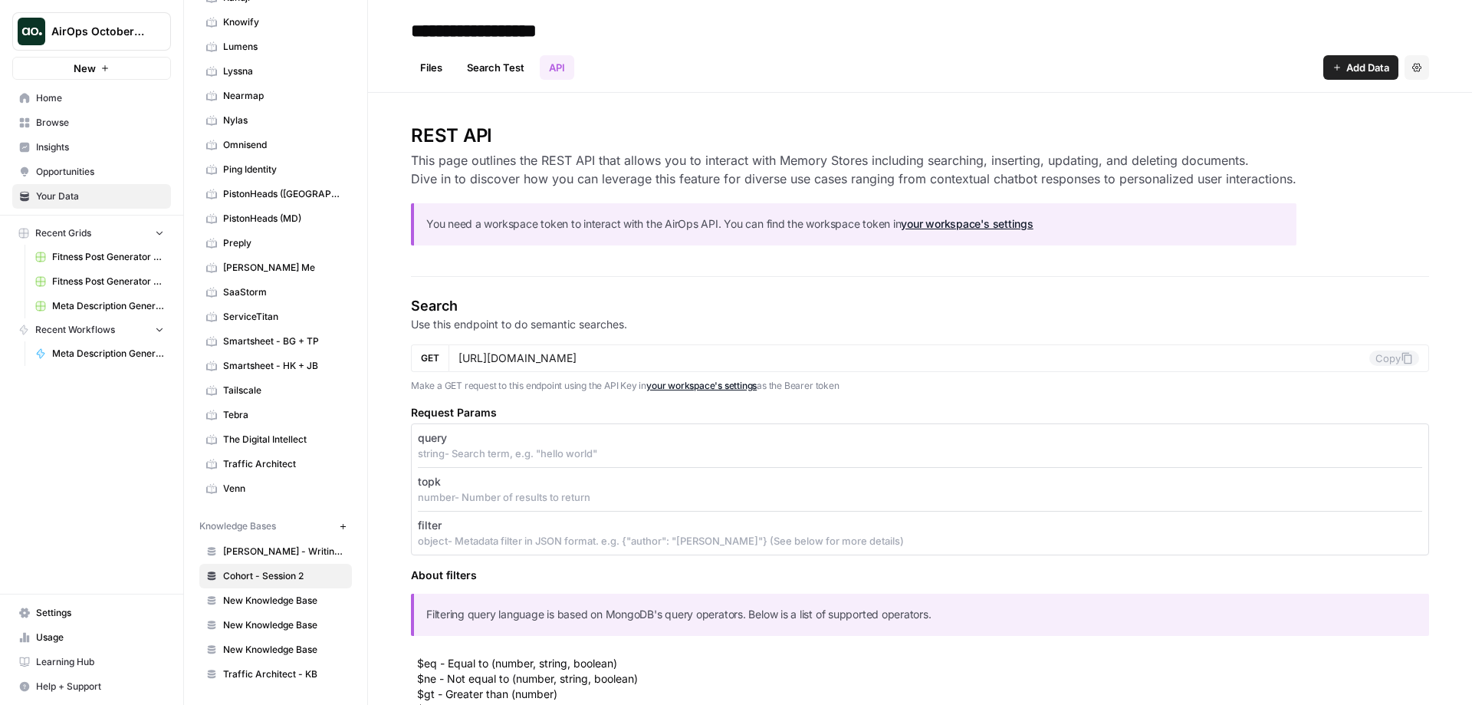
click at [438, 69] on link "Files" at bounding box center [431, 67] width 41 height 25
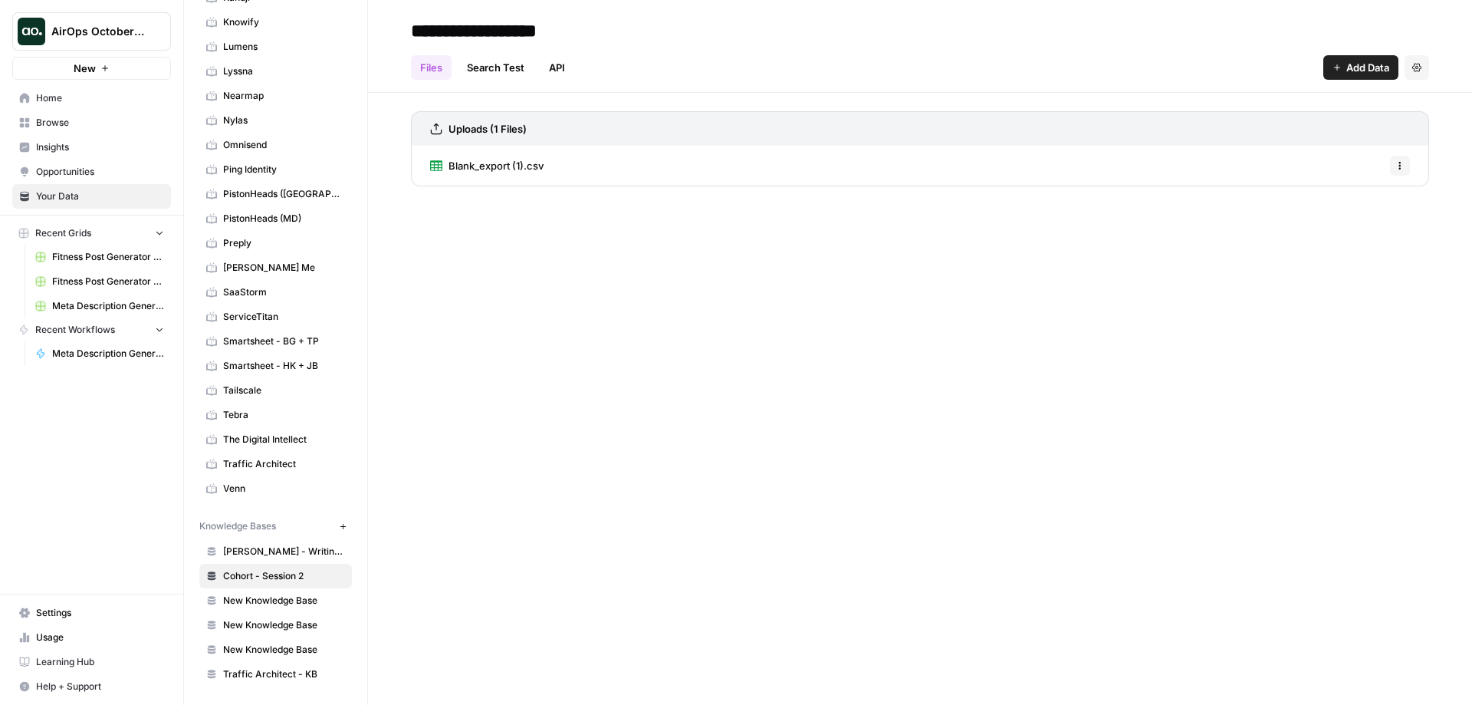
click at [506, 169] on span "Blank_export (1).csv" at bounding box center [496, 165] width 95 height 15
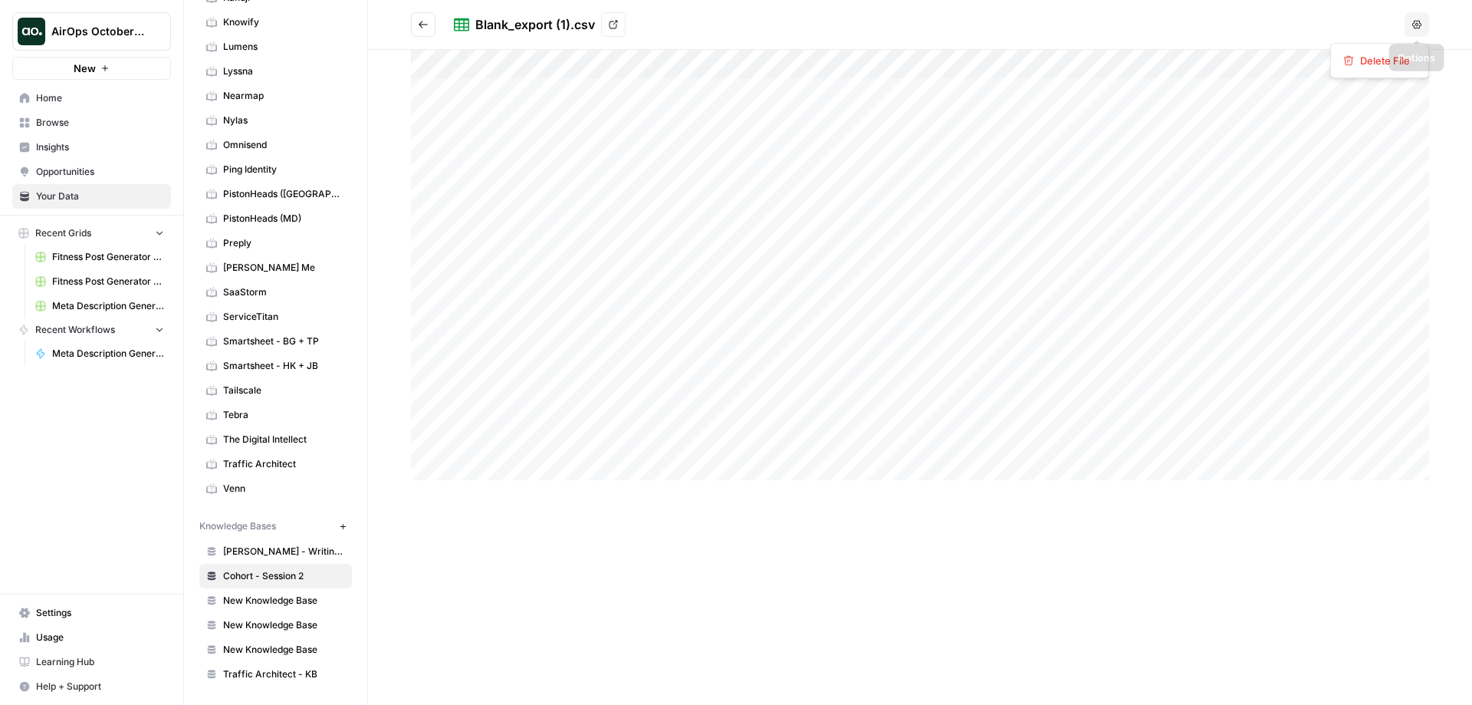
click at [1419, 28] on icon "button" at bounding box center [1416, 24] width 9 height 9
click at [762, 18] on div "Blank_export (1).csv View" at bounding box center [926, 24] width 945 height 25
click at [422, 28] on icon "Go back" at bounding box center [423, 24] width 11 height 11
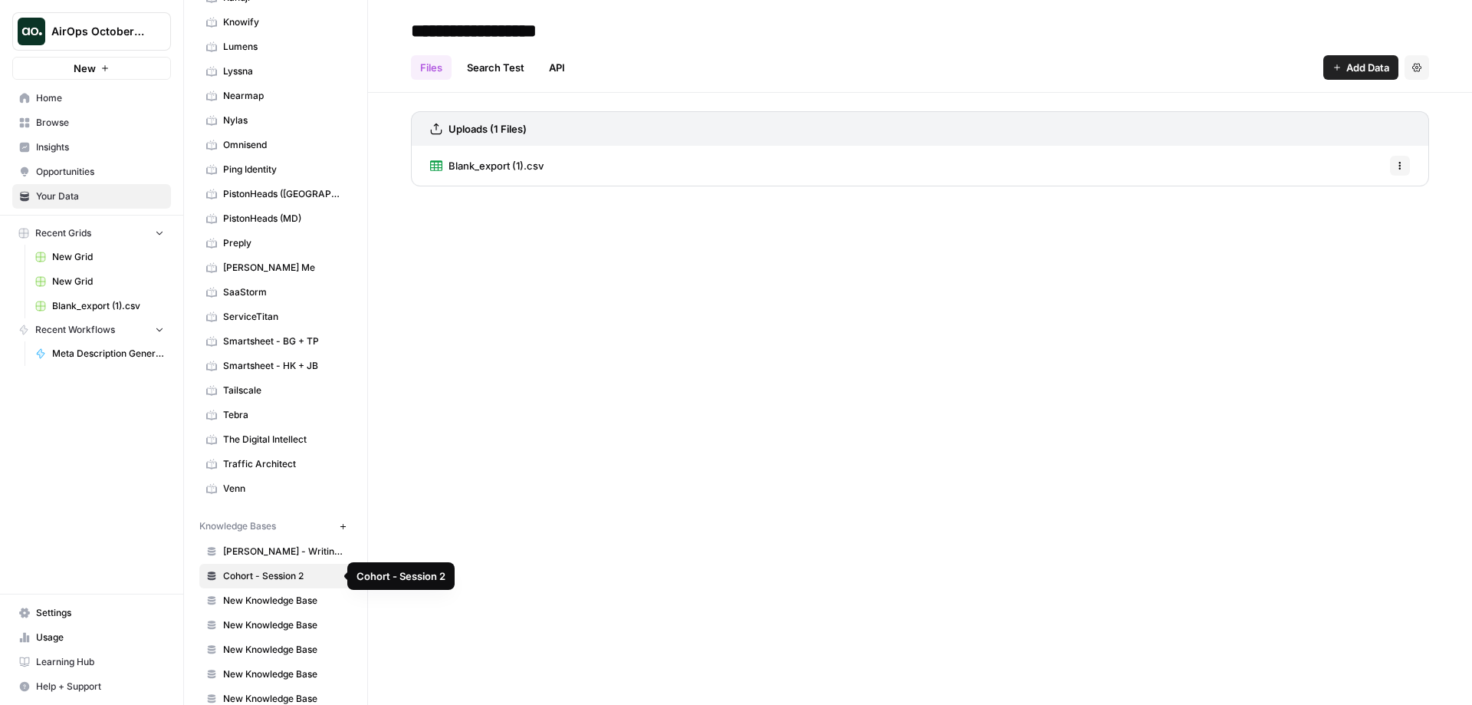
click at [281, 574] on span "Cohort - Session 2" at bounding box center [284, 576] width 122 height 14
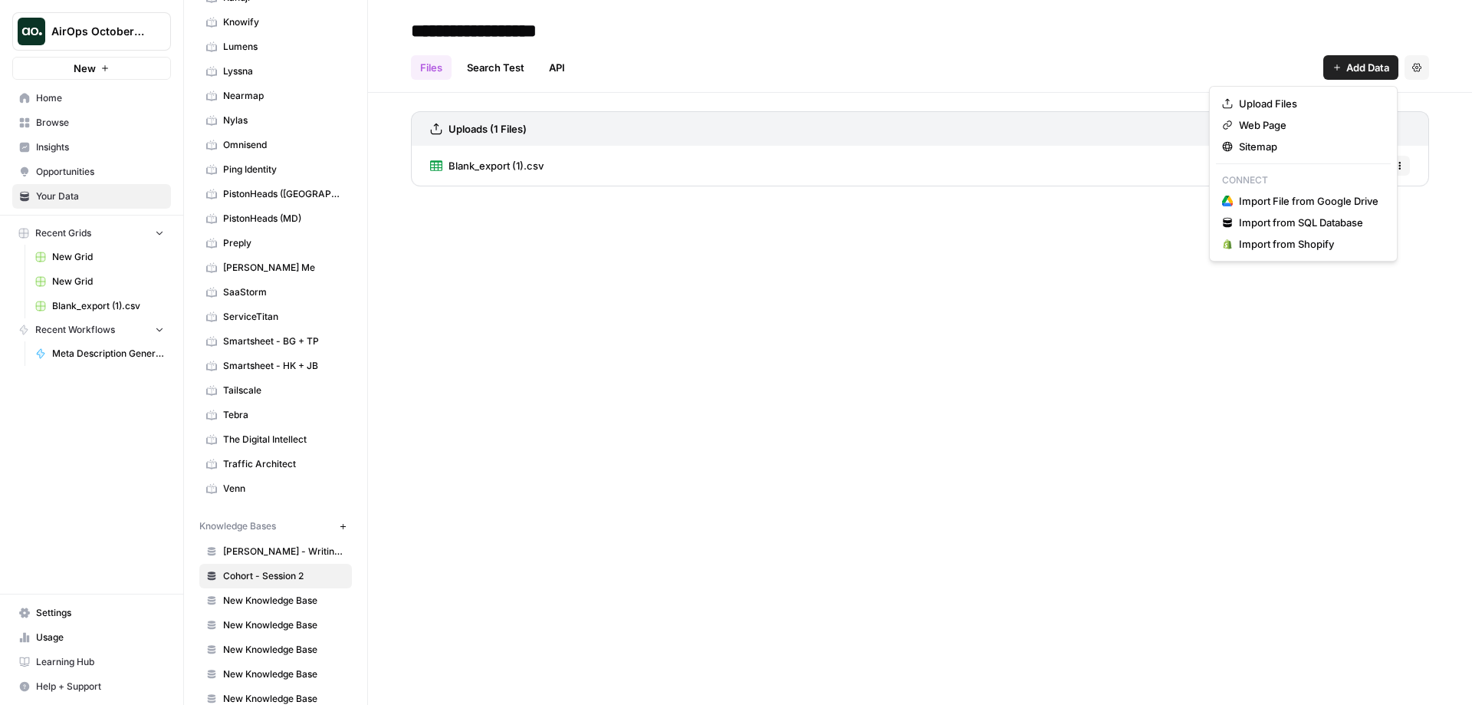
click at [1334, 64] on icon "button" at bounding box center [1337, 67] width 9 height 9
click at [1293, 106] on span "Upload Files" at bounding box center [1309, 103] width 140 height 15
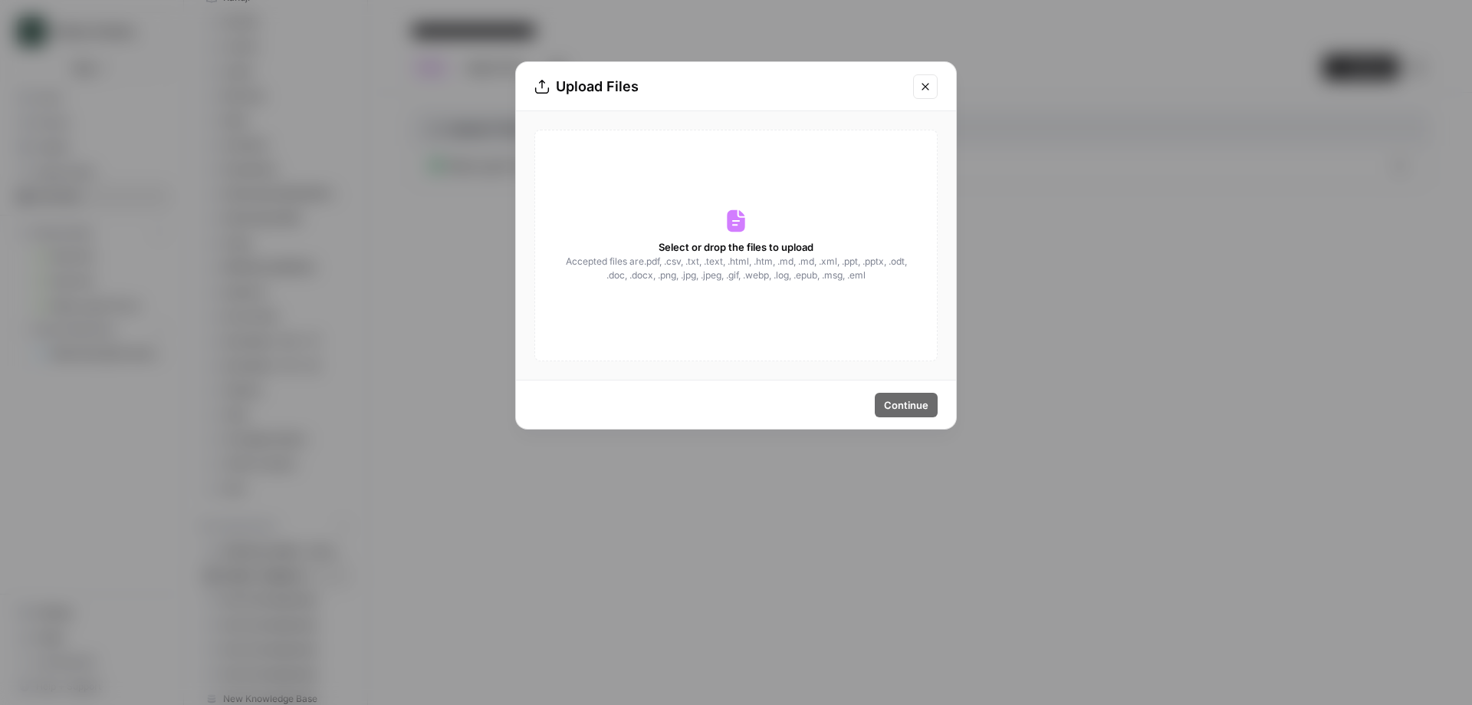
click at [738, 225] on icon at bounding box center [736, 221] width 25 height 25
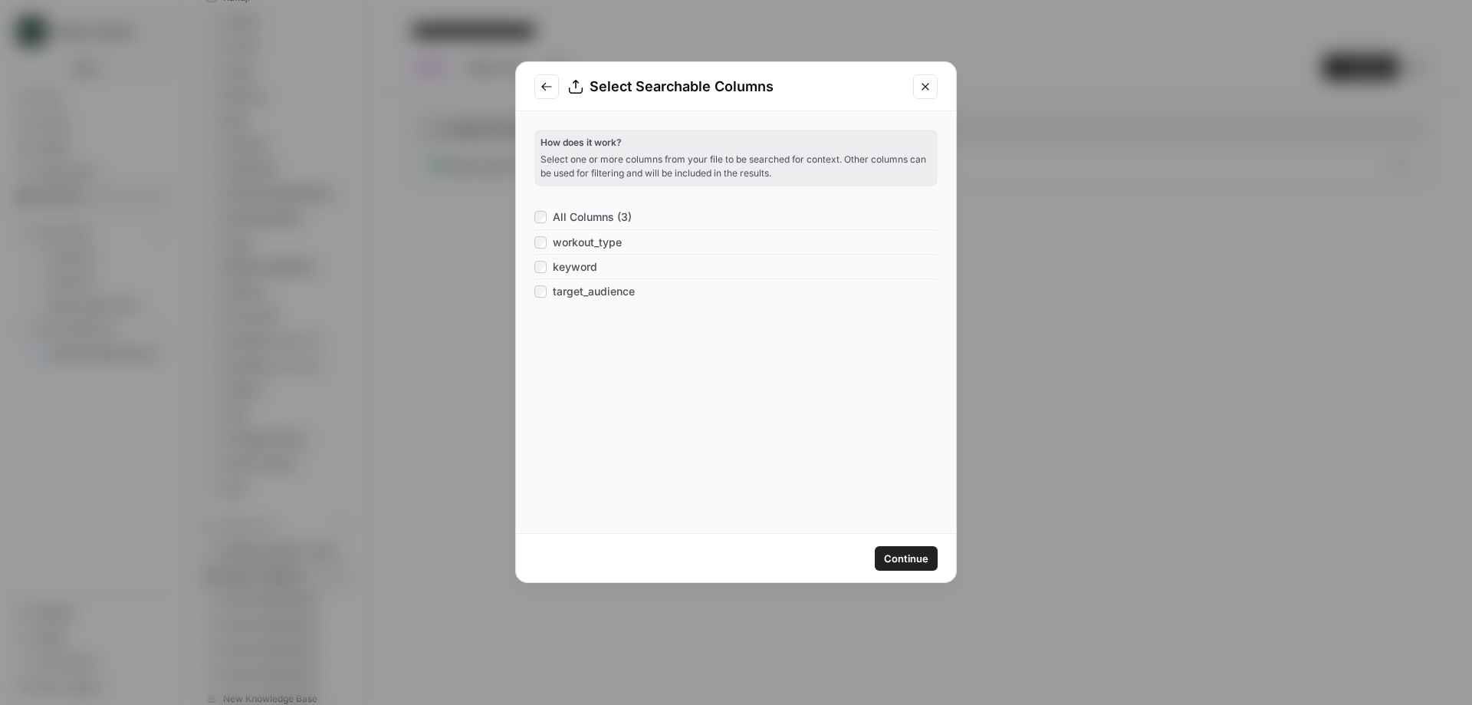
click at [922, 556] on span "Continue" at bounding box center [906, 558] width 44 height 15
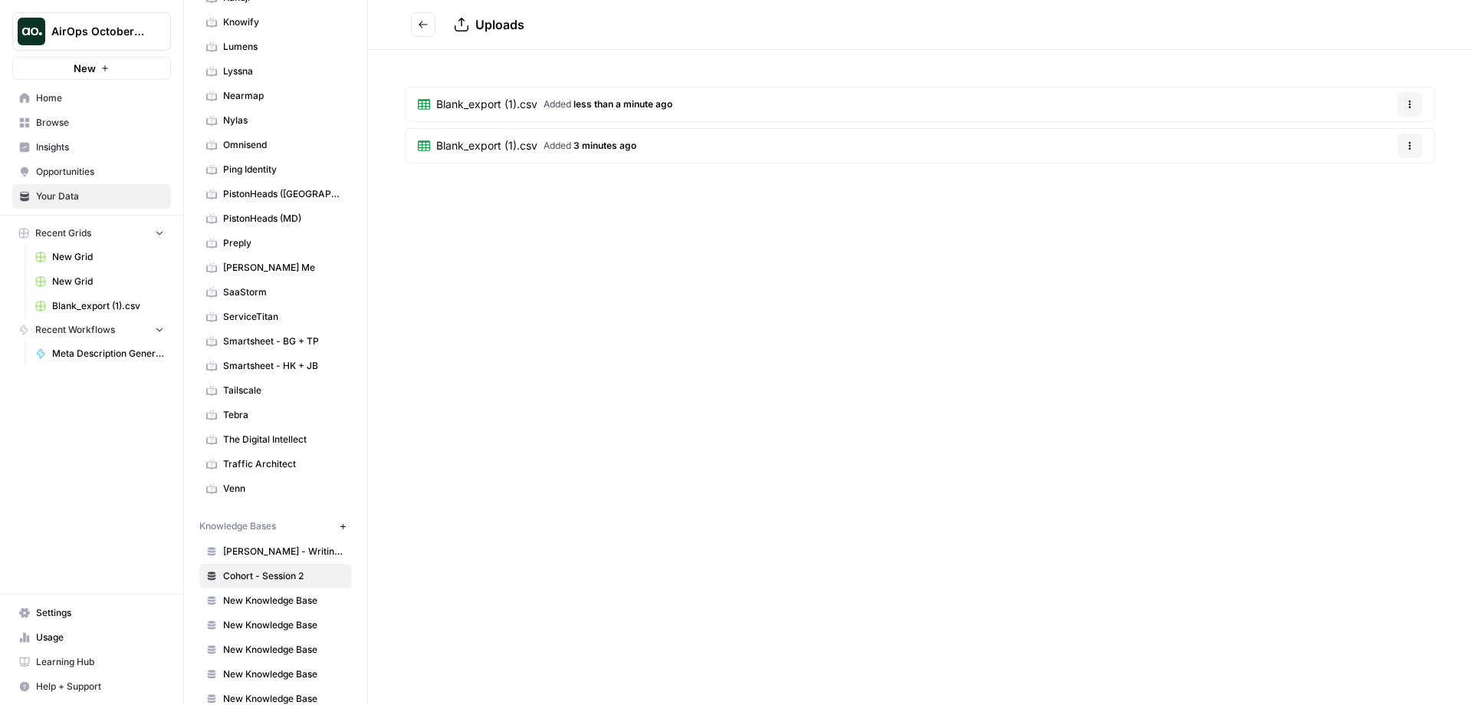
click at [485, 103] on span "Blank_export (1).csv" at bounding box center [486, 104] width 101 height 15
click at [64, 67] on button "New" at bounding box center [91, 68] width 159 height 23
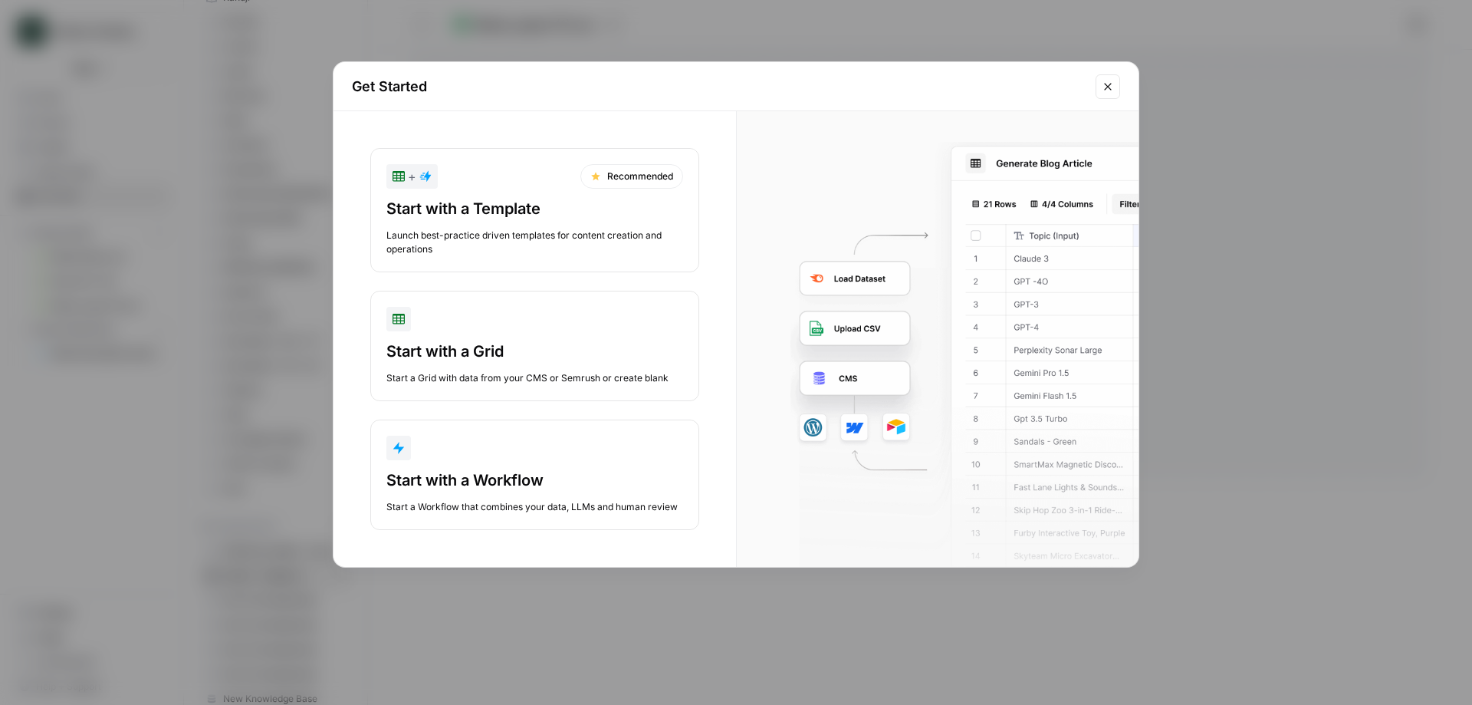
click at [449, 345] on div "Start with a Grid" at bounding box center [534, 350] width 297 height 21
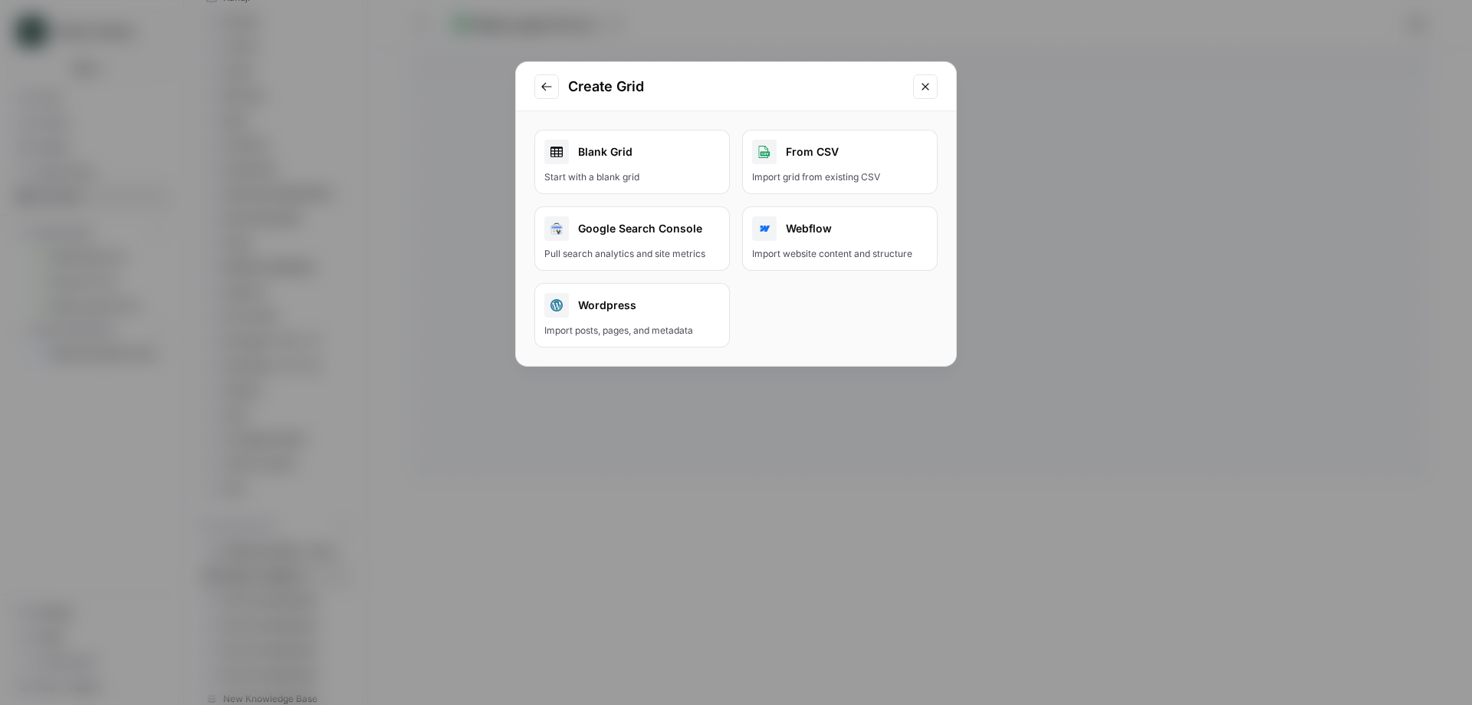
click at [805, 163] on div "From CSV" at bounding box center [840, 152] width 176 height 25
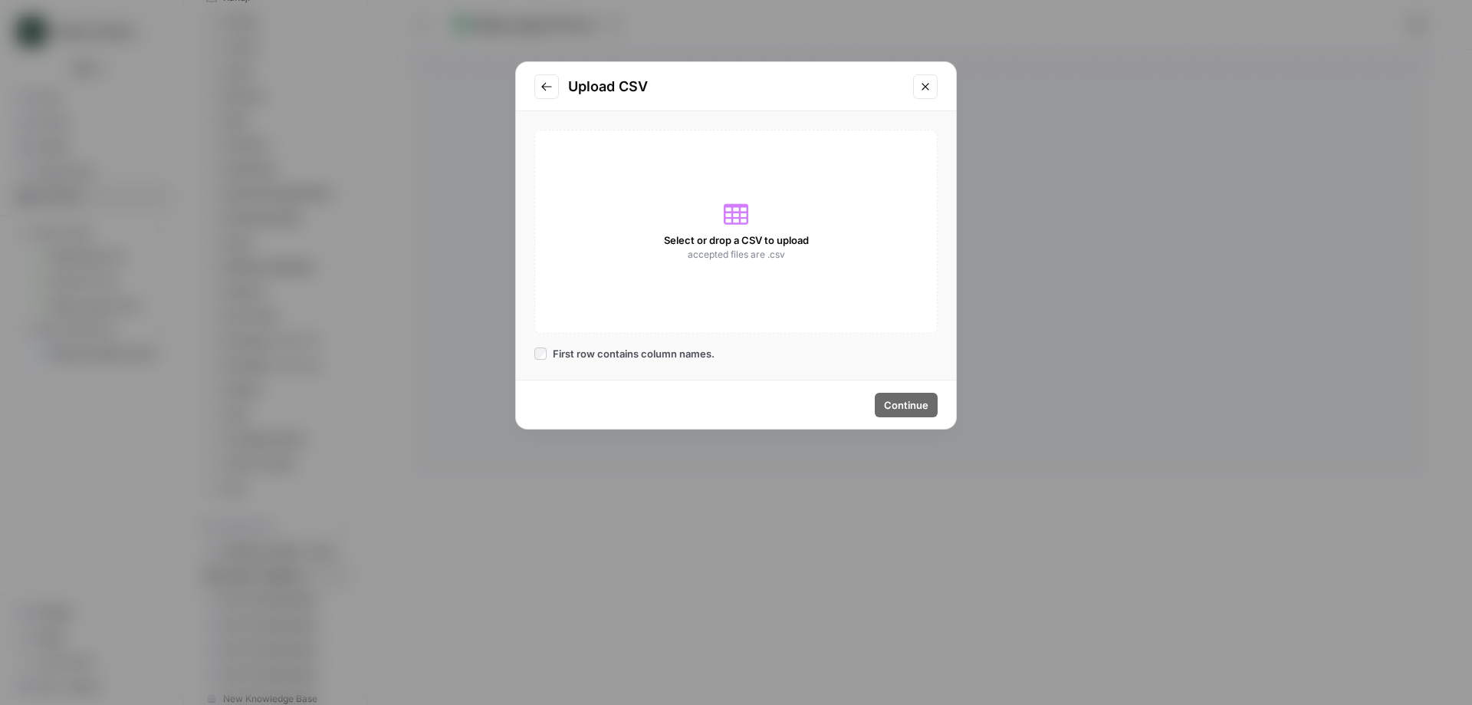
click at [734, 217] on icon at bounding box center [736, 214] width 25 height 21
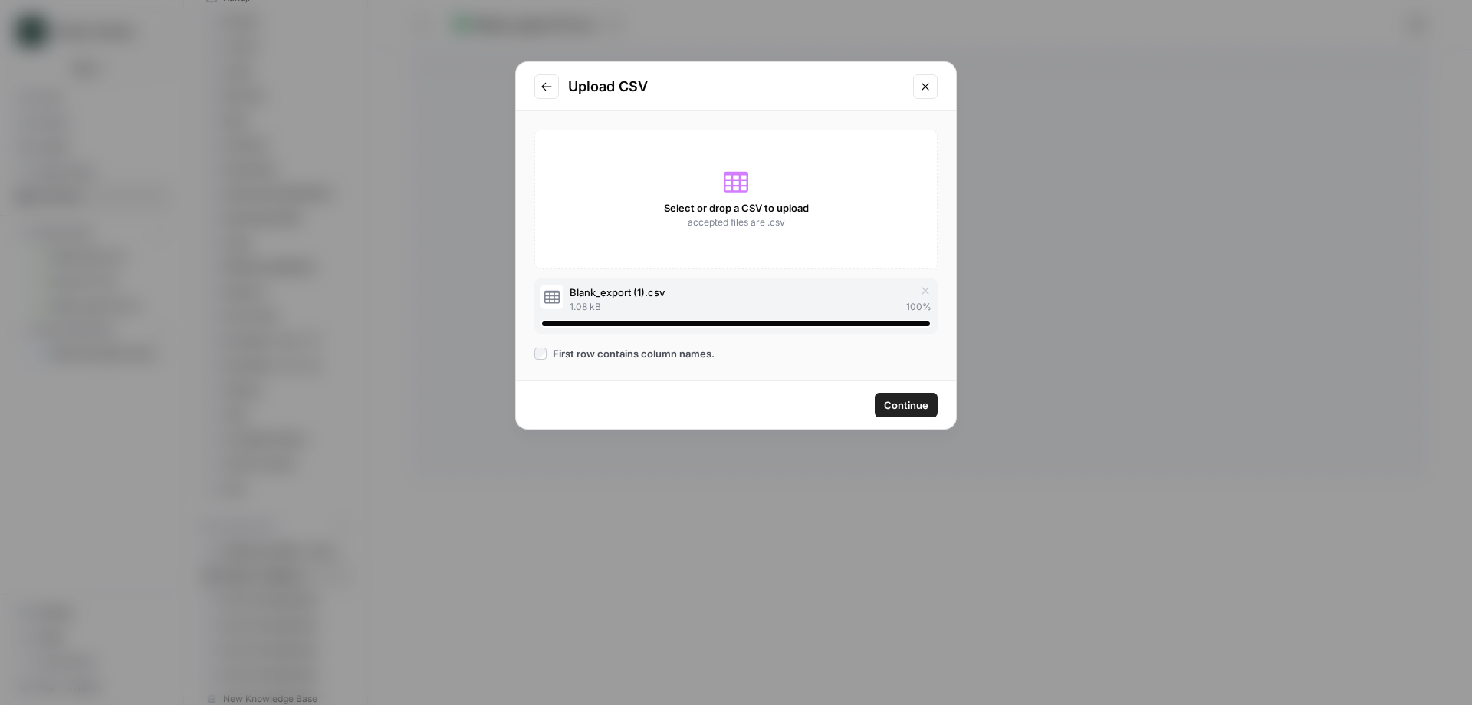
click at [896, 399] on span "Continue" at bounding box center [906, 404] width 44 height 15
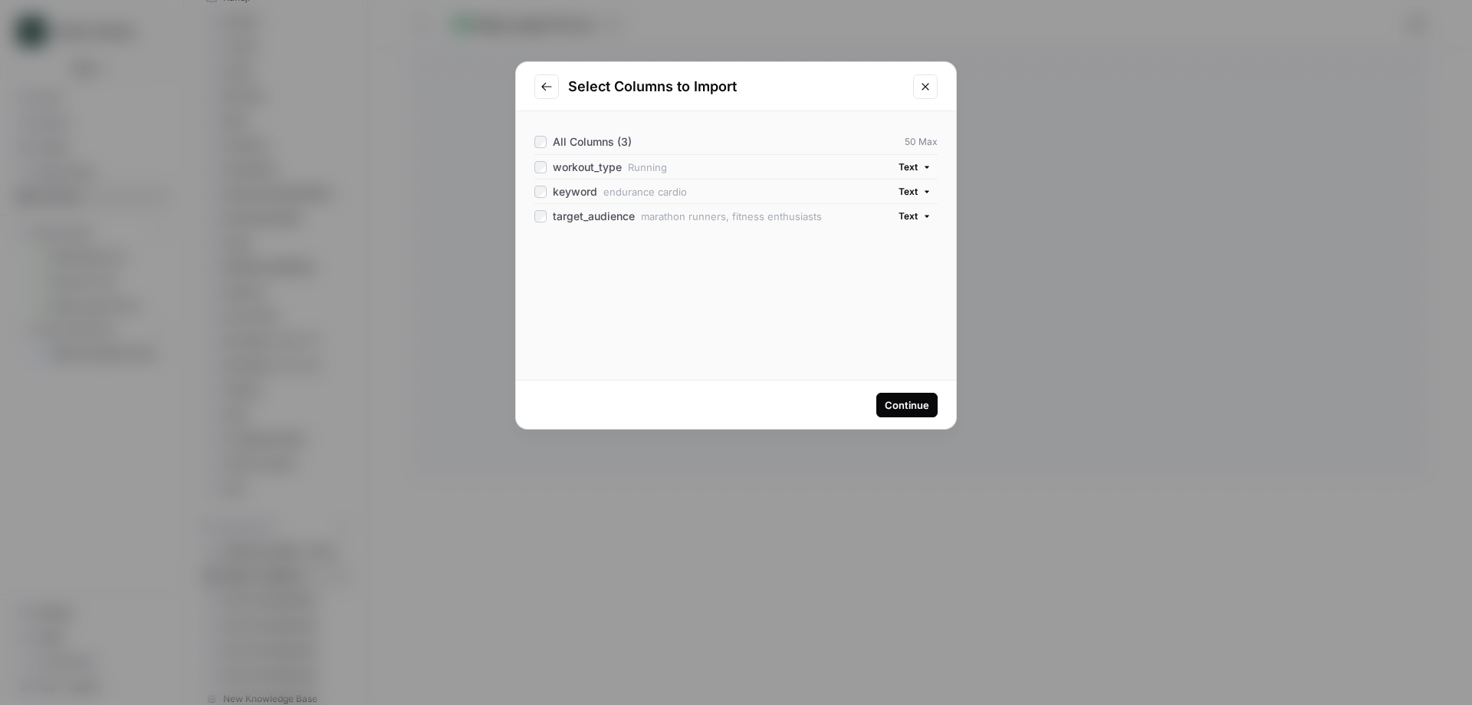
click at [902, 404] on div "Continue" at bounding box center [907, 404] width 44 height 15
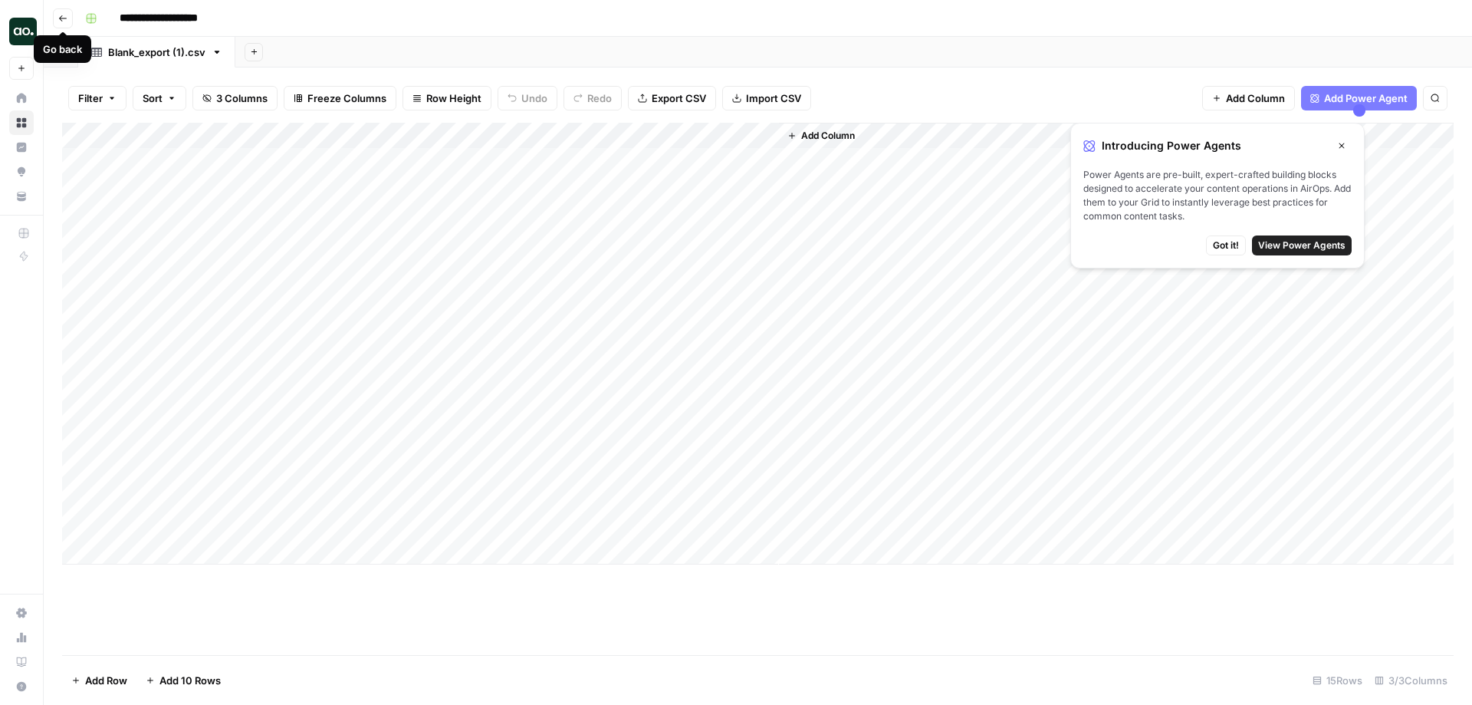
click at [61, 18] on icon "button" at bounding box center [62, 18] width 9 height 9
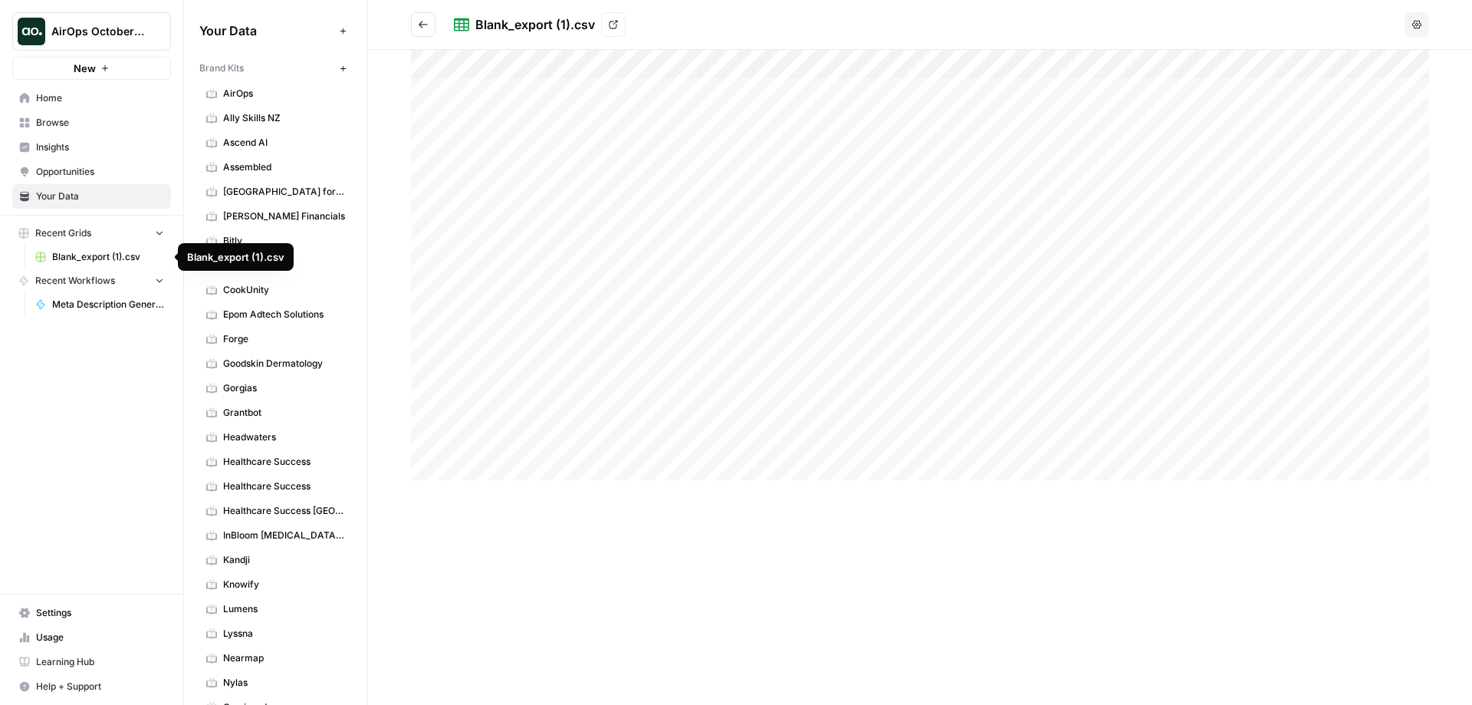
click at [93, 257] on span "Blank_export (1).csv" at bounding box center [108, 257] width 112 height 14
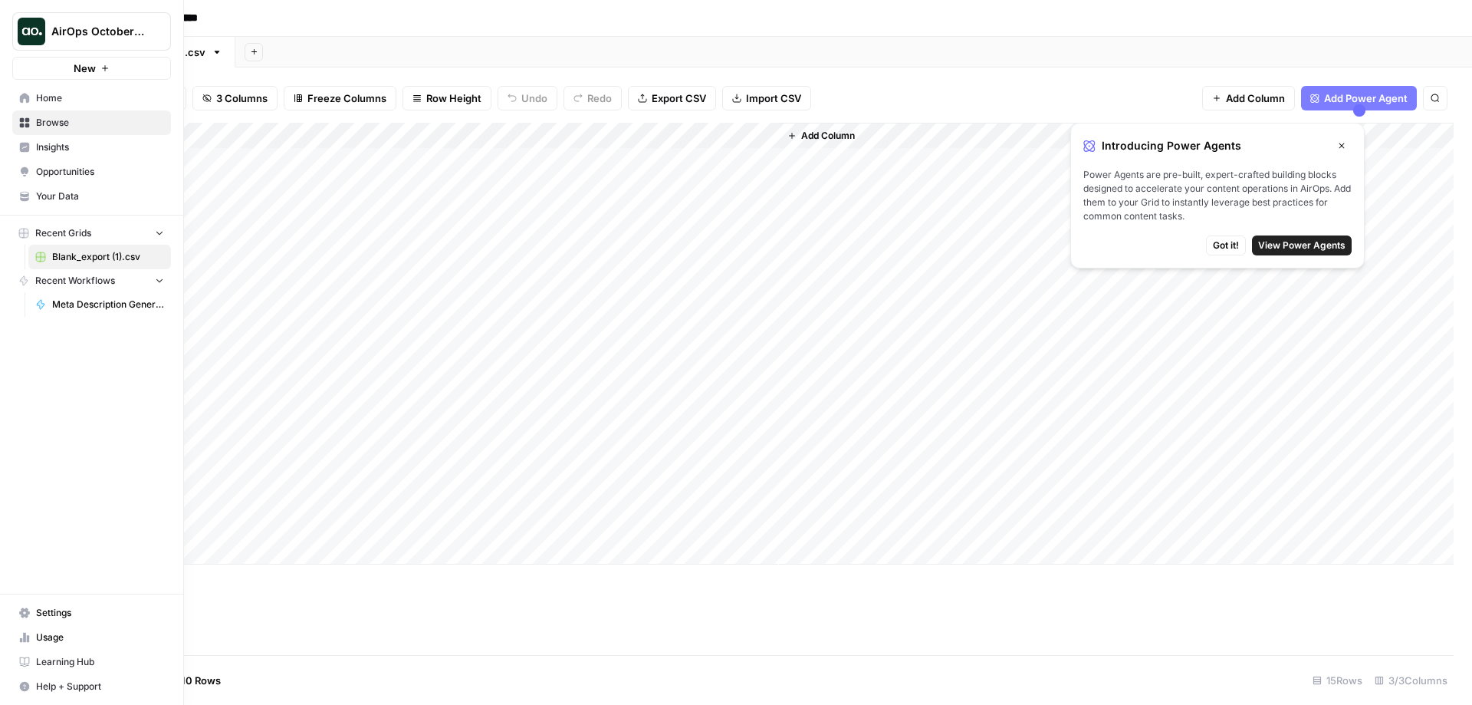
click at [65, 65] on button "New" at bounding box center [91, 68] width 159 height 23
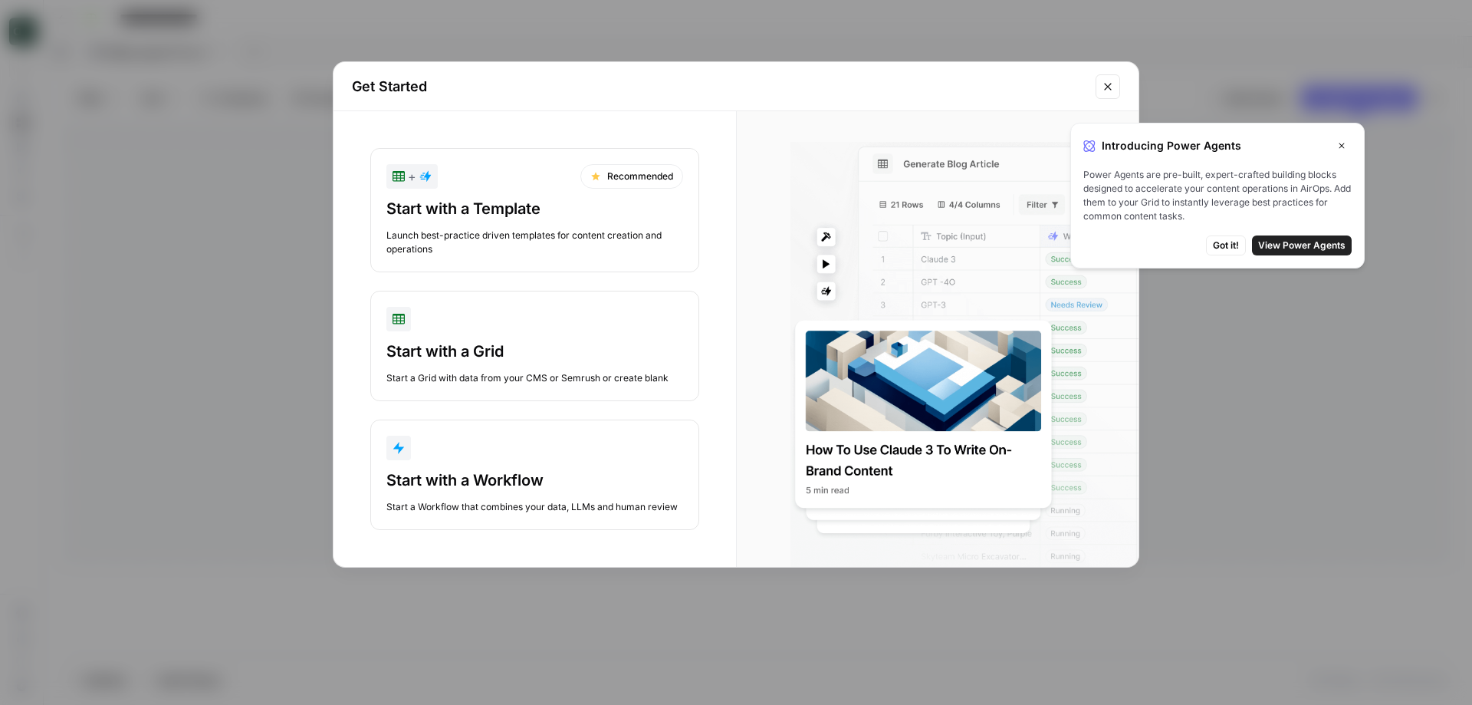
click at [1112, 79] on button "Close modal" at bounding box center [1108, 86] width 25 height 25
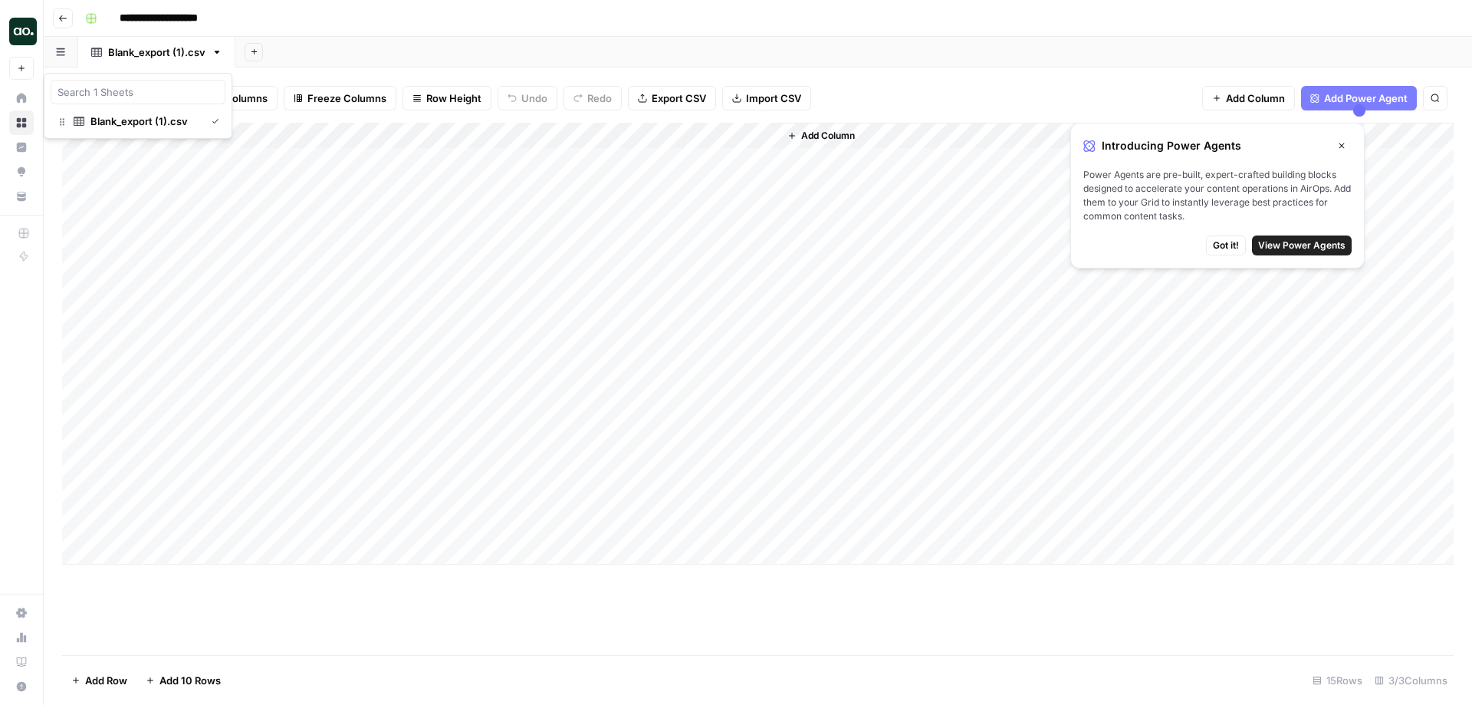
click at [61, 52] on icon "button" at bounding box center [60, 52] width 8 height 8
click at [364, 51] on div "Add Sheet" at bounding box center [853, 52] width 1237 height 31
